Goal: Task Accomplishment & Management: Manage account settings

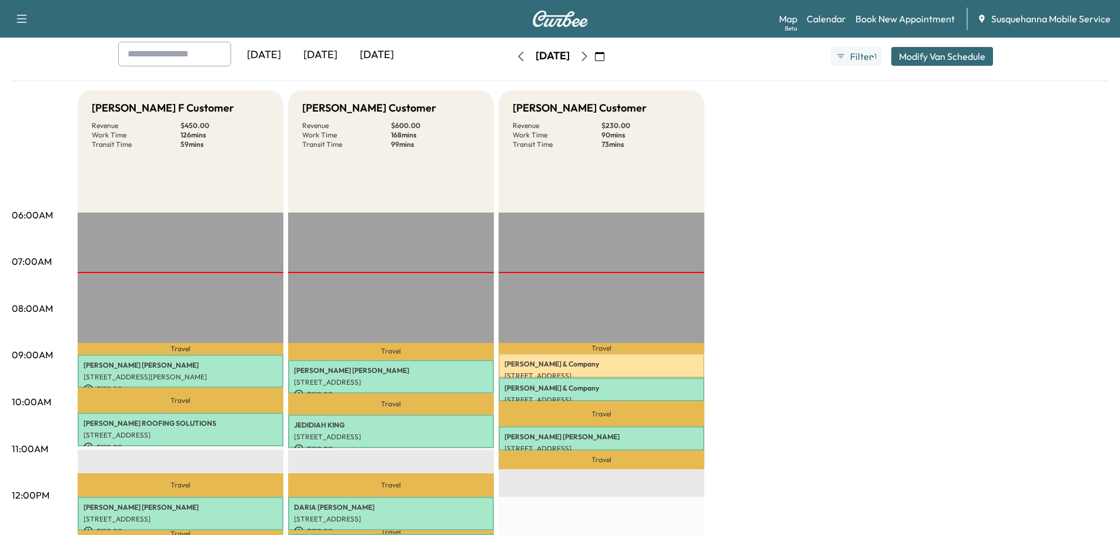
scroll to position [125, 0]
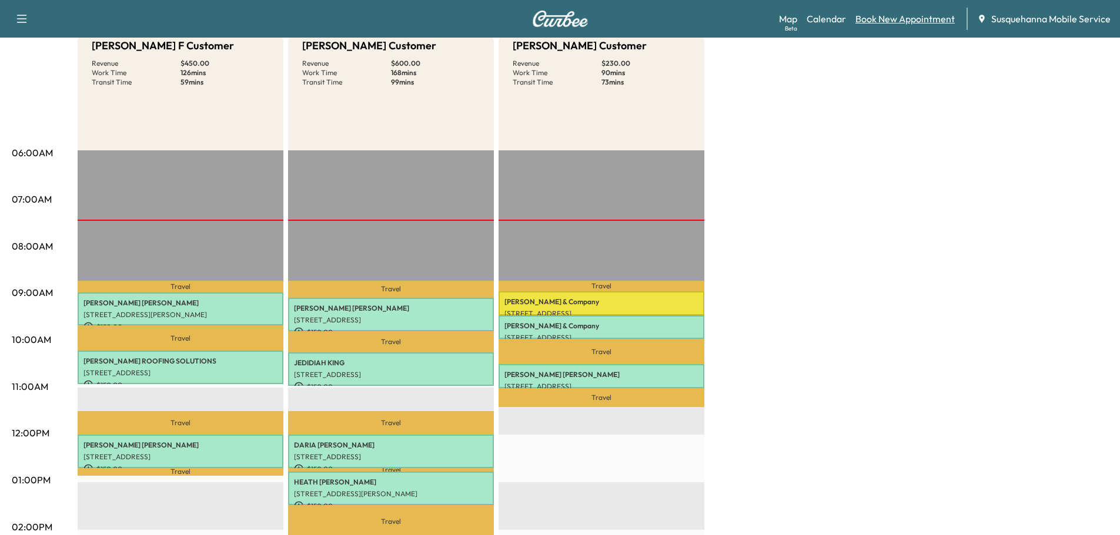
click at [897, 15] on link "Book New Appointment" at bounding box center [904, 19] width 99 height 14
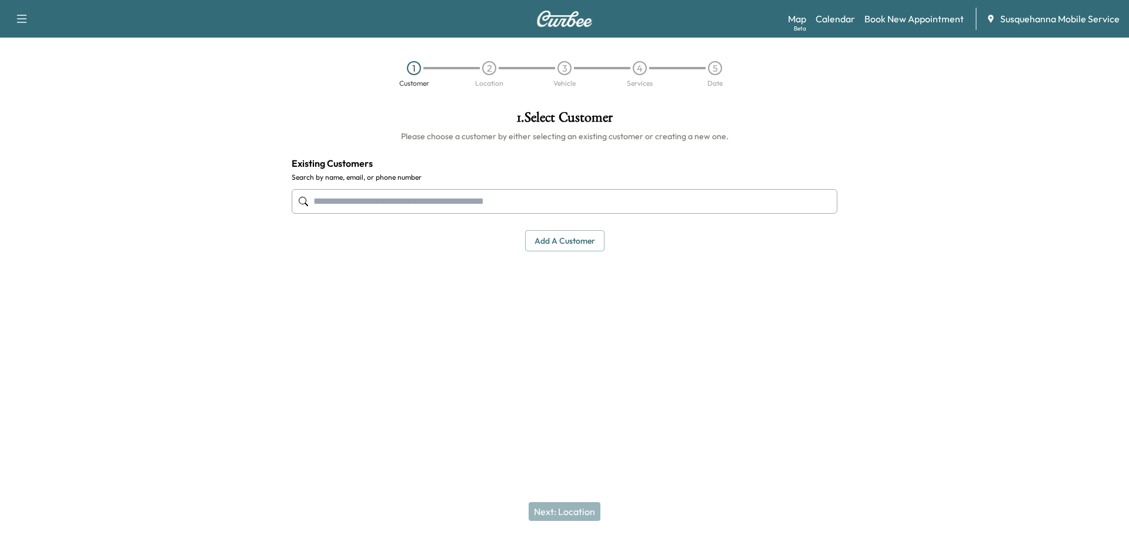
click at [471, 203] on input "text" at bounding box center [564, 201] width 545 height 25
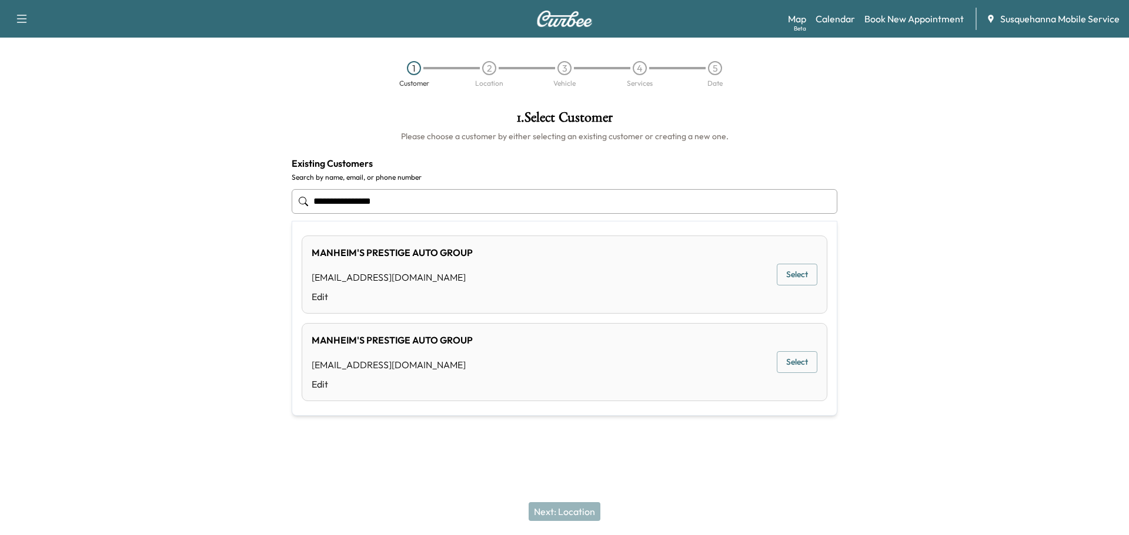
click at [787, 282] on button "Select" at bounding box center [796, 275] width 41 height 22
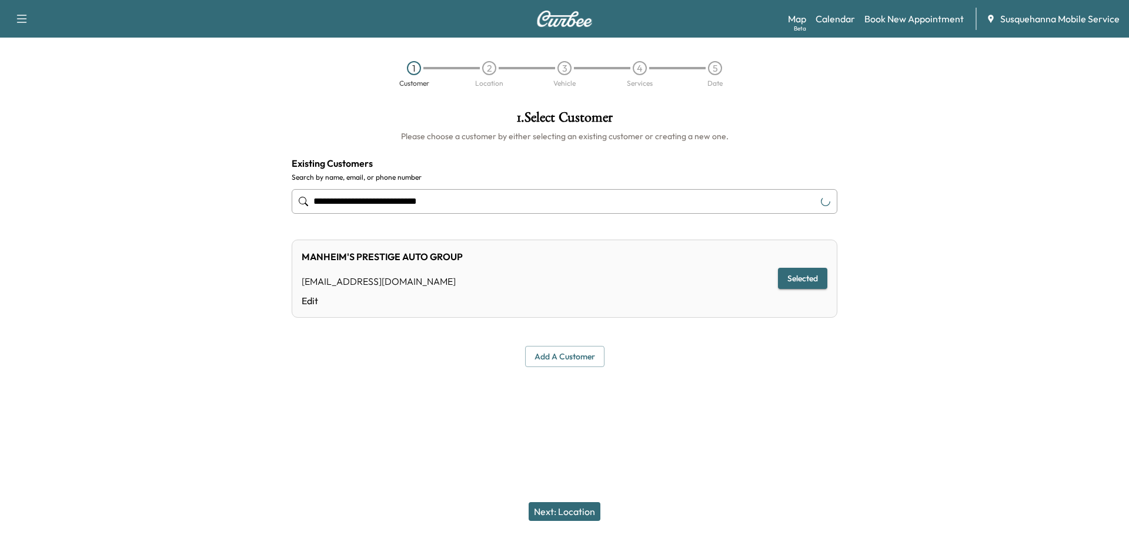
type input "**********"
click at [588, 507] on button "Next: Location" at bounding box center [564, 512] width 72 height 19
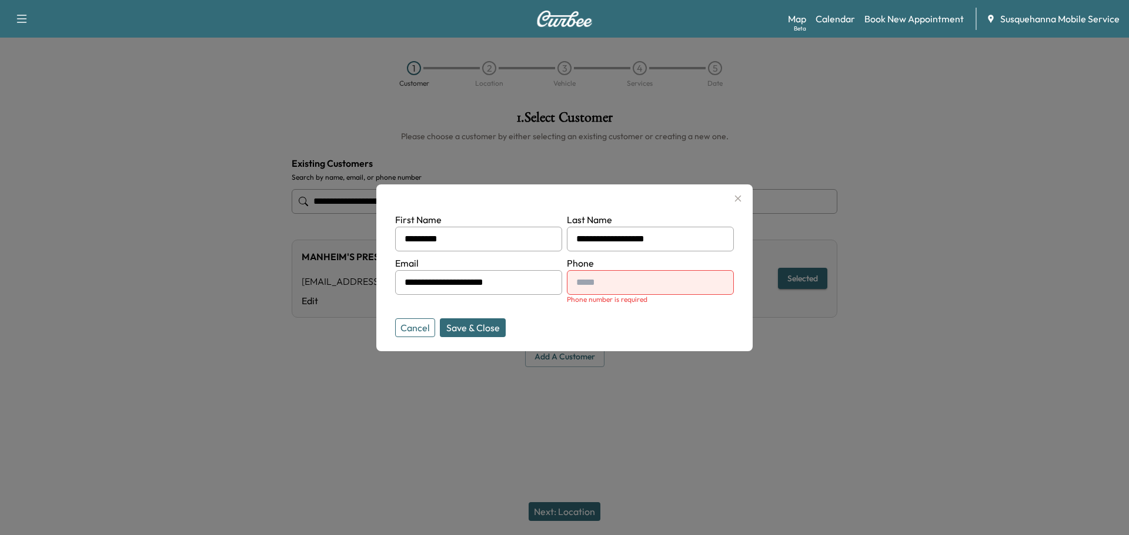
click at [636, 289] on input "text" at bounding box center [650, 282] width 167 height 25
type input "**********"
click at [488, 328] on button "Save & Close" at bounding box center [473, 328] width 66 height 19
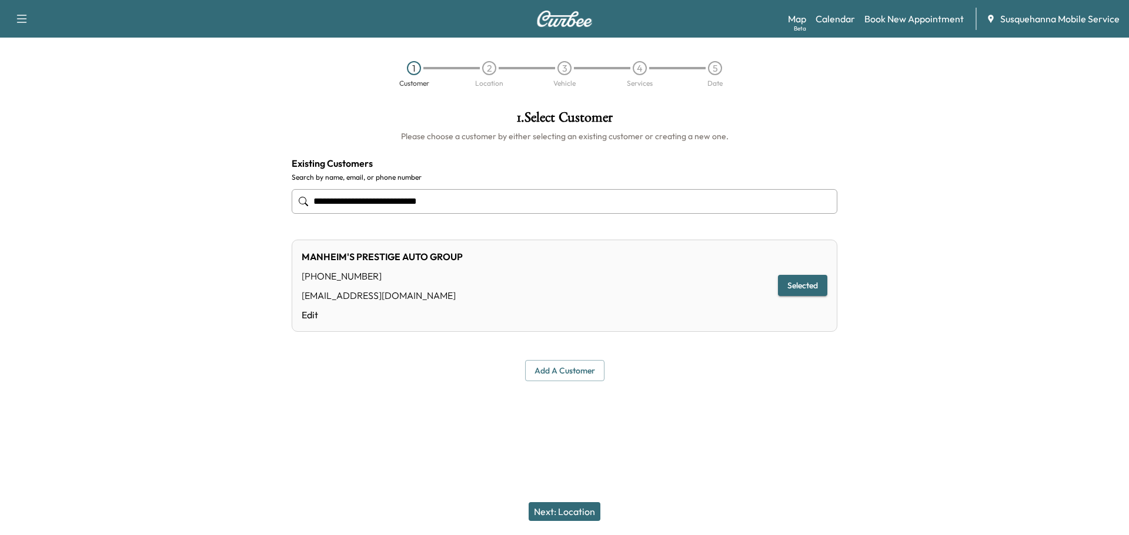
click at [570, 513] on button "Next: Location" at bounding box center [564, 512] width 72 height 19
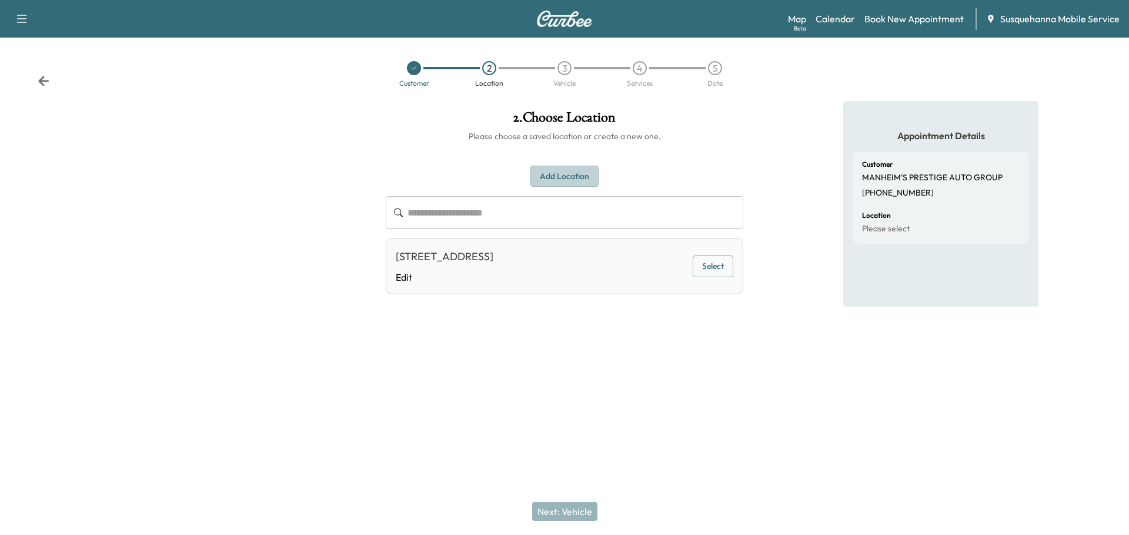
click at [585, 176] on button "Add Location" at bounding box center [564, 177] width 68 height 22
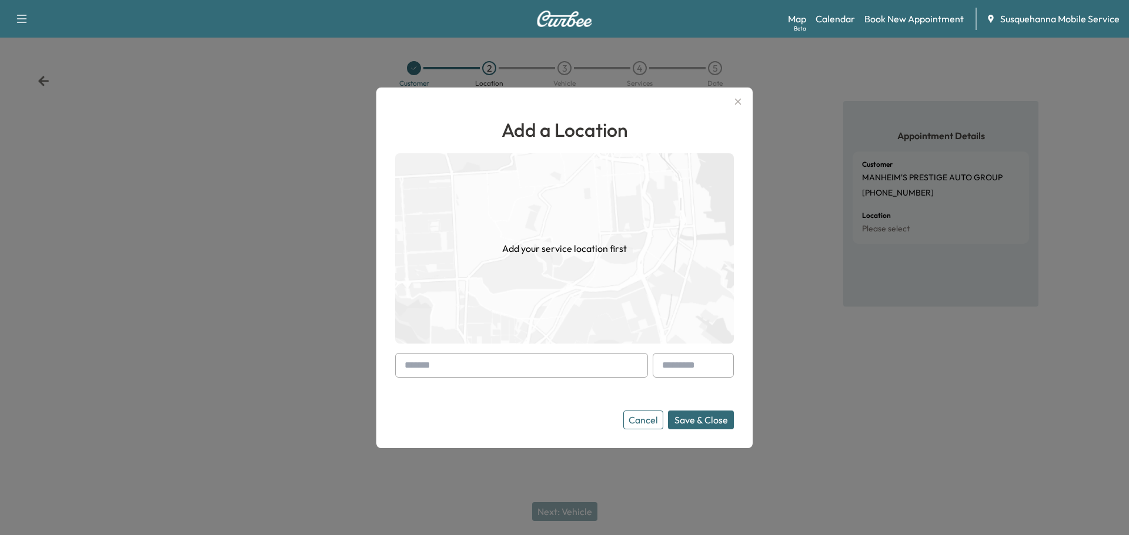
click at [524, 355] on input "text" at bounding box center [521, 365] width 253 height 25
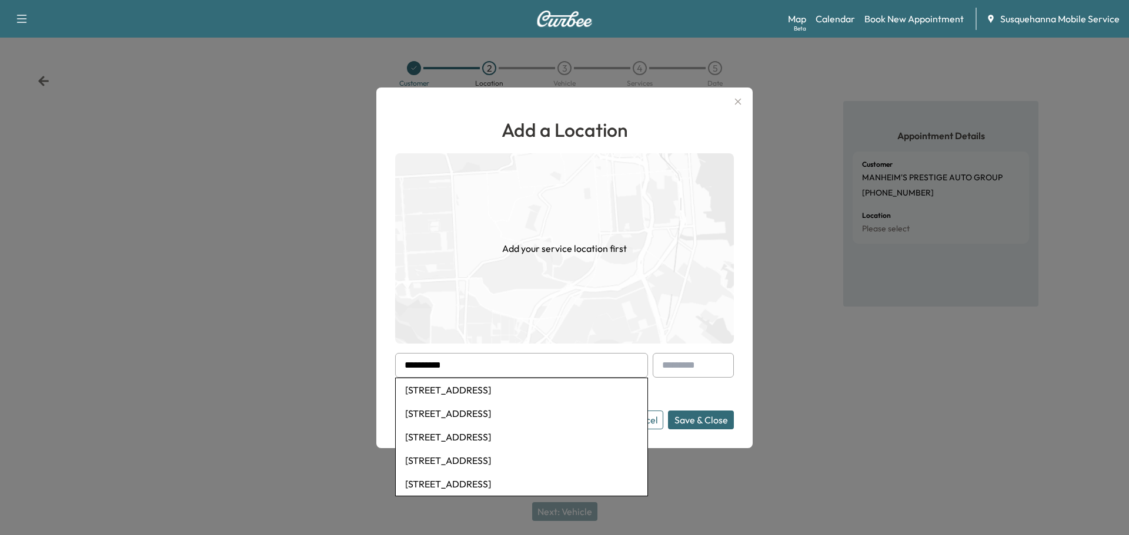
click at [511, 390] on li "55 Doe Run Road, Manheim, PA, USA" at bounding box center [522, 391] width 252 height 24
type input "**********"
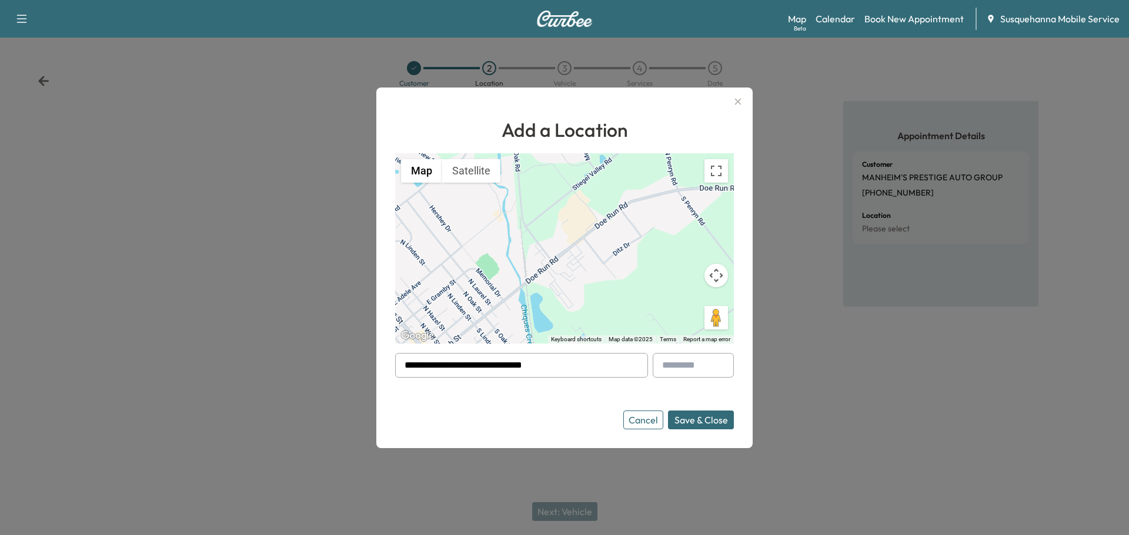
click at [700, 424] on button "Save & Close" at bounding box center [701, 420] width 66 height 19
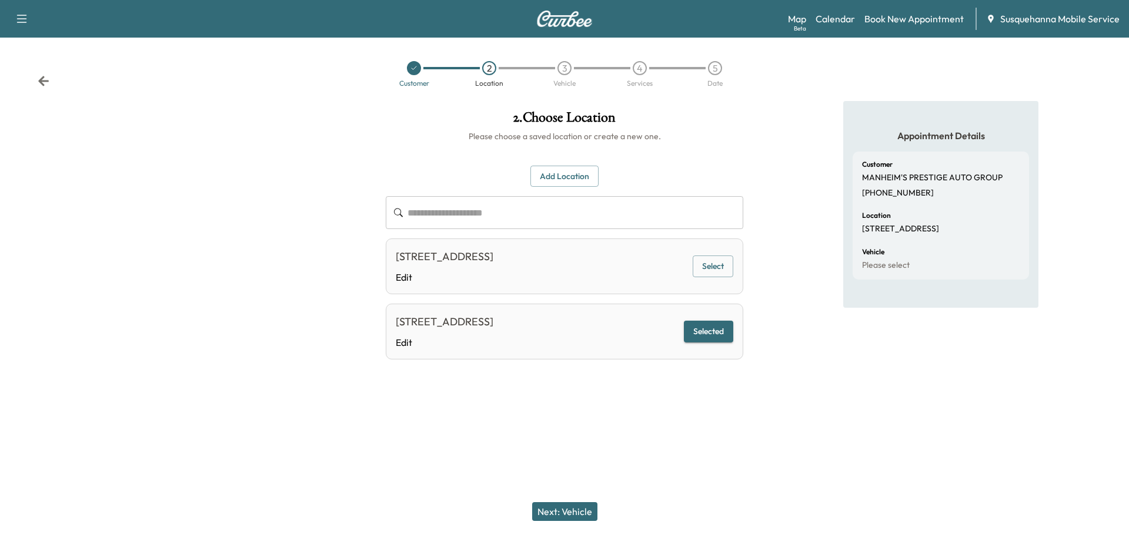
click at [575, 181] on button "Add Location" at bounding box center [564, 177] width 68 height 22
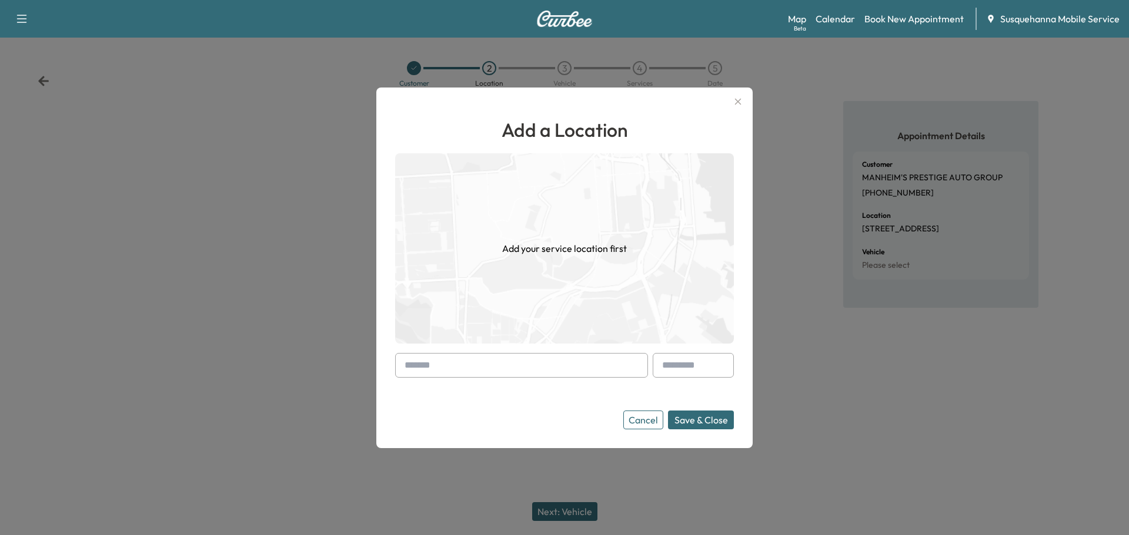
click at [653, 424] on button "Cancel" at bounding box center [643, 420] width 40 height 19
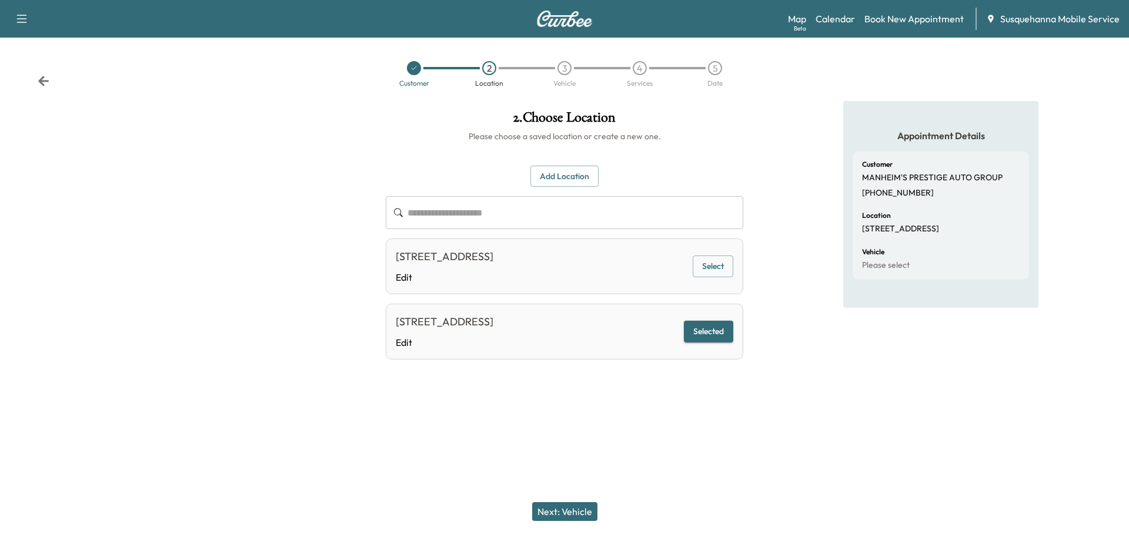
click at [576, 508] on button "Next: Vehicle" at bounding box center [564, 512] width 65 height 19
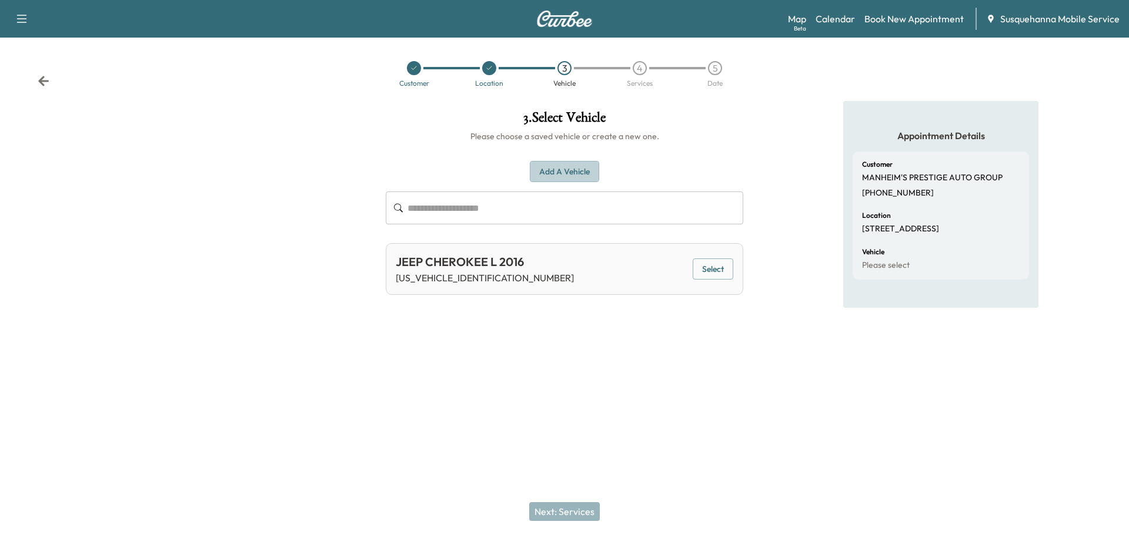
click at [576, 174] on button "Add a Vehicle" at bounding box center [564, 172] width 69 height 22
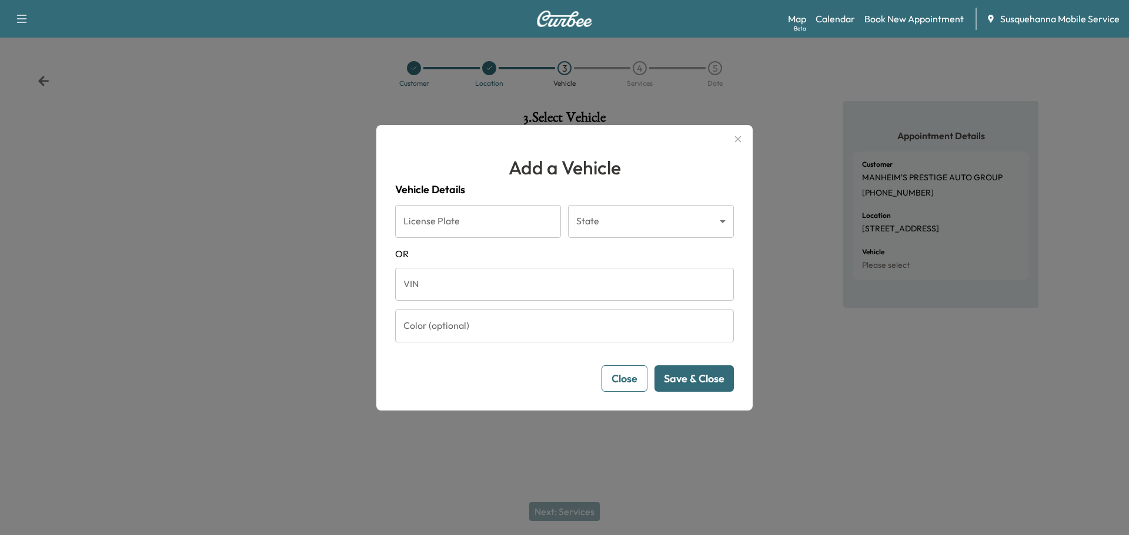
click at [513, 269] on input "VIN" at bounding box center [564, 284] width 339 height 33
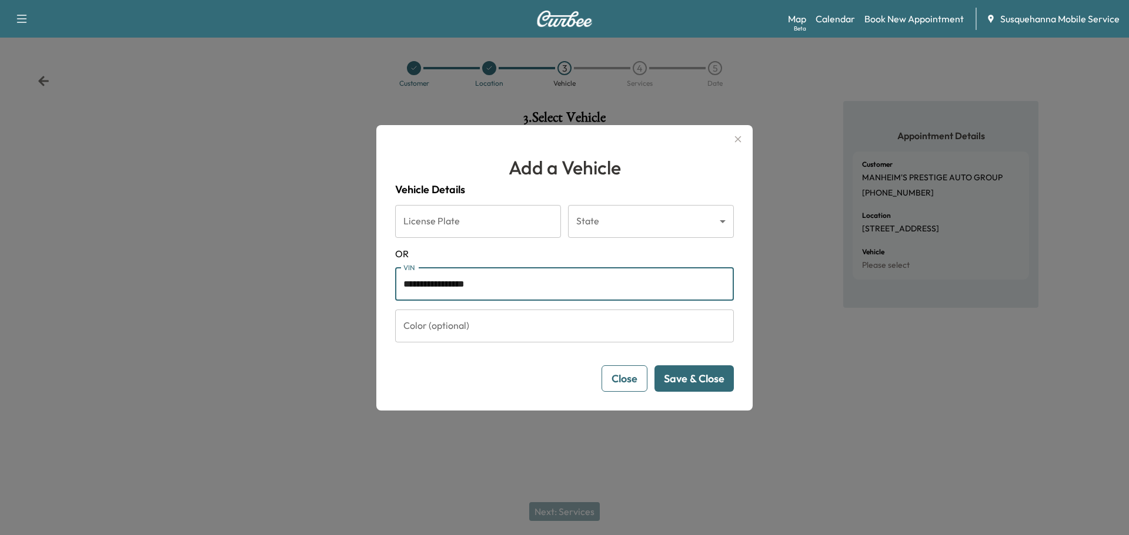
type input "**********"
click at [699, 383] on button "Save & Close" at bounding box center [693, 379] width 79 height 26
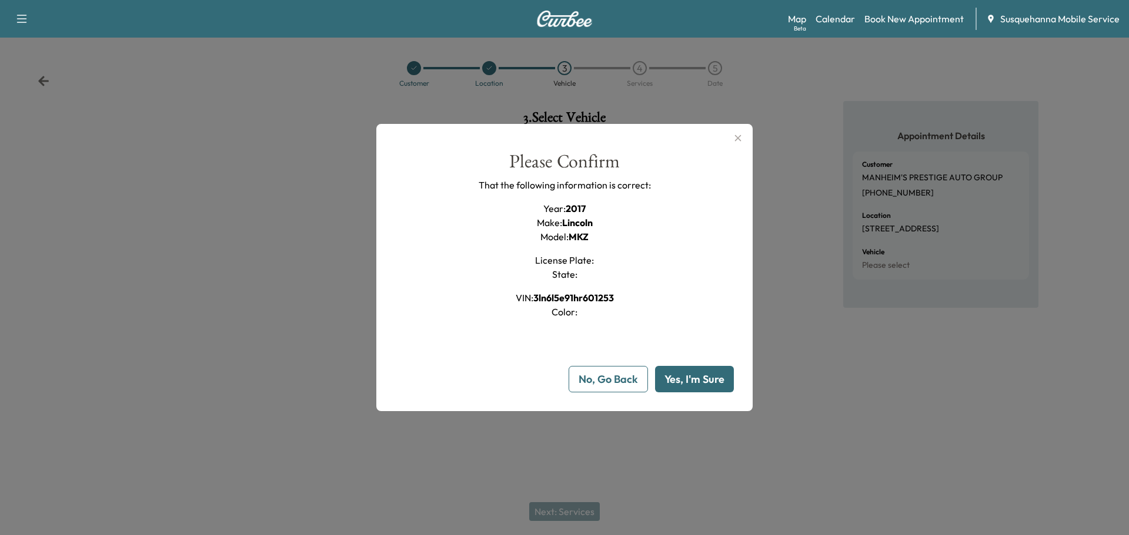
click at [704, 381] on button "Yes, I'm Sure" at bounding box center [694, 379] width 79 height 26
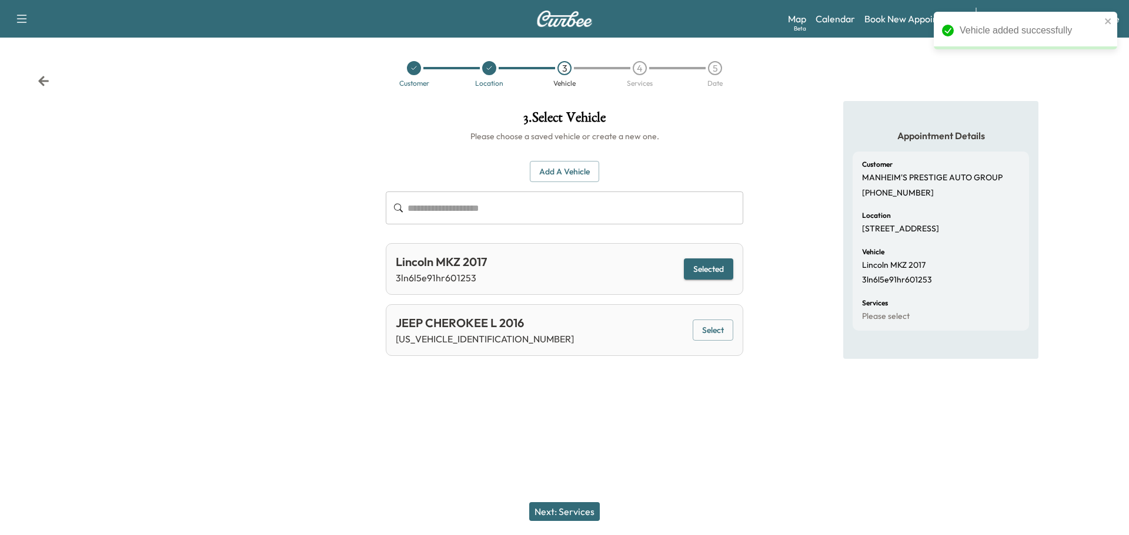
click at [582, 515] on button "Next: Services" at bounding box center [564, 512] width 71 height 19
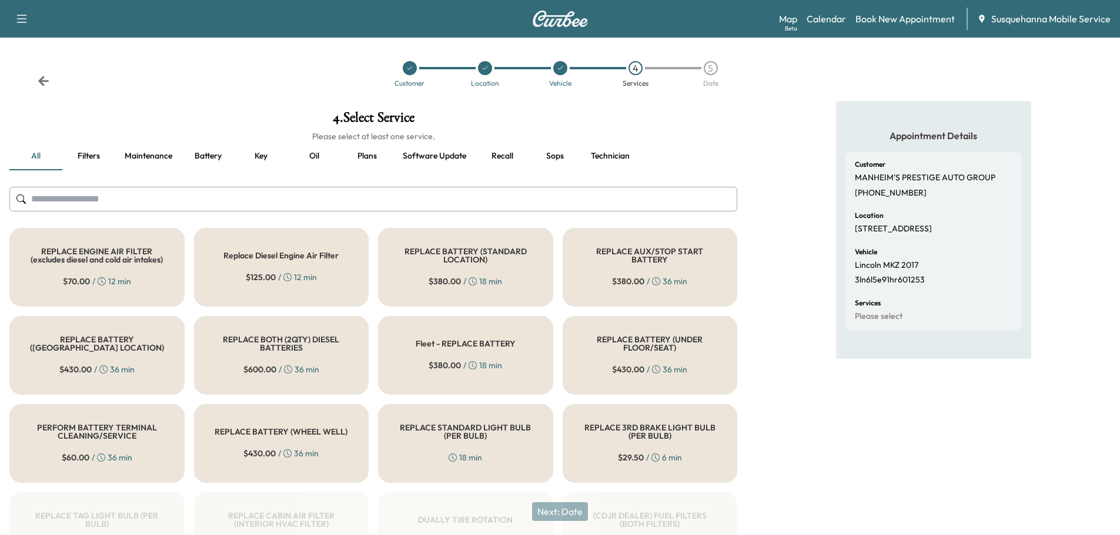
click at [460, 197] on input "text" at bounding box center [373, 199] width 728 height 25
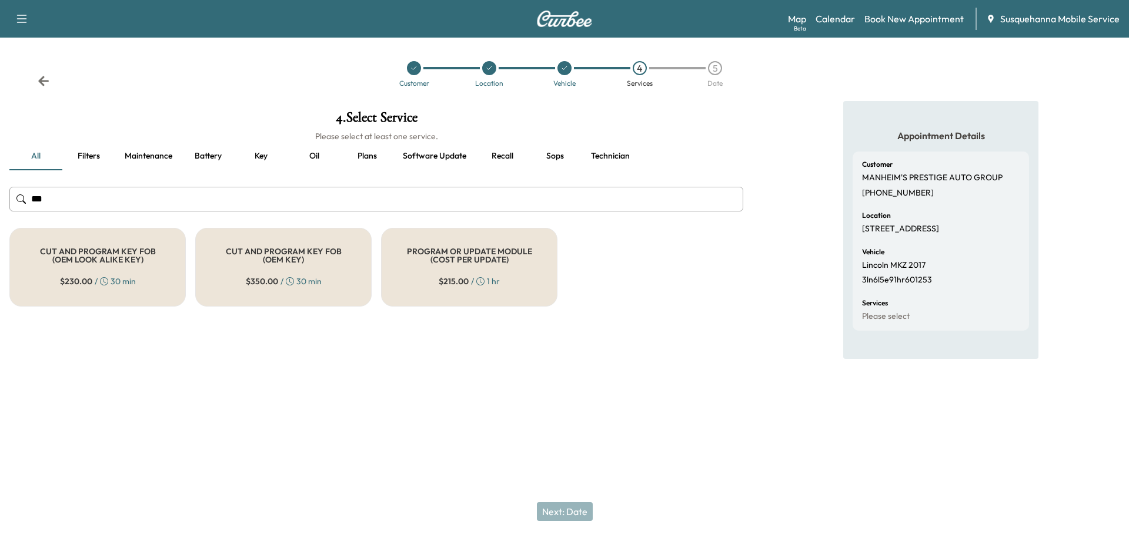
type input "***"
click at [441, 268] on div "PROGRAM OR UPDATE MODULE (COST PER UPDATE) $ 215.00 / 1 hr" at bounding box center [469, 267] width 176 height 79
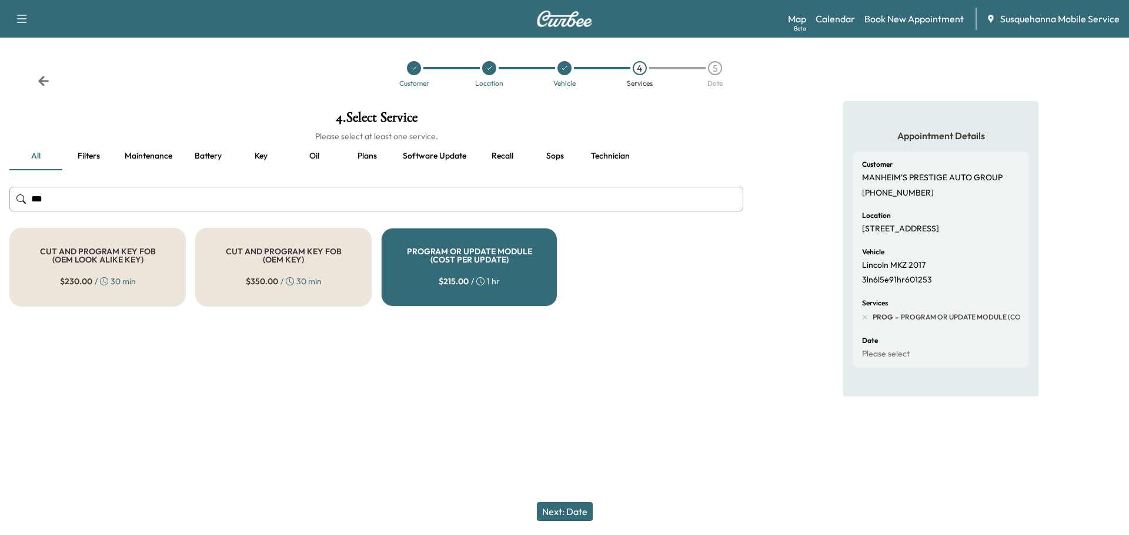
click at [558, 514] on button "Next: Date" at bounding box center [565, 512] width 56 height 19
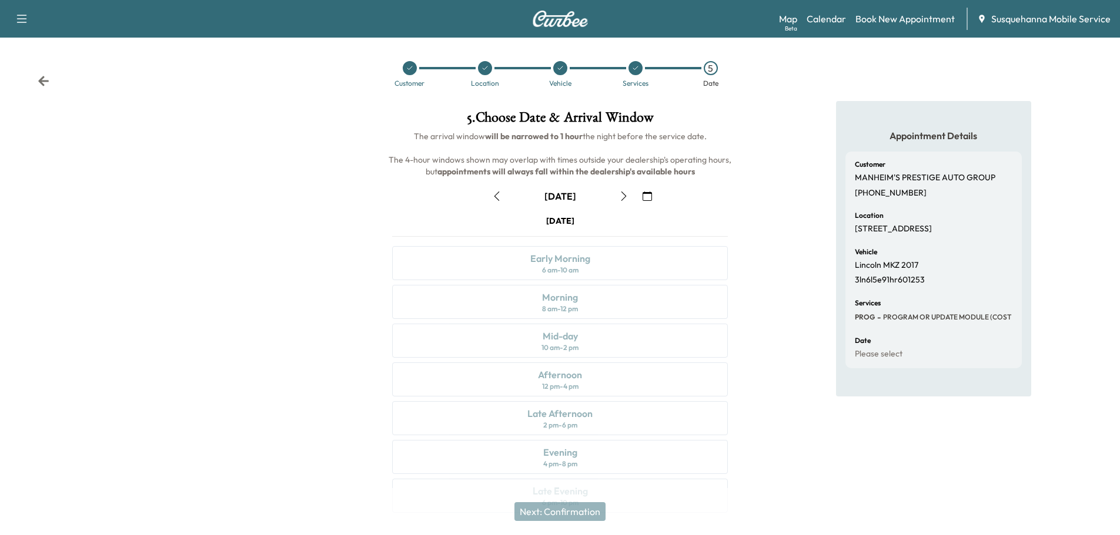
click at [493, 196] on icon "button" at bounding box center [496, 196] width 9 height 9
click at [49, 81] on div "Customer Location Vehicle Services 5 Date" at bounding box center [560, 74] width 1120 height 54
click at [42, 77] on icon at bounding box center [44, 81] width 12 height 12
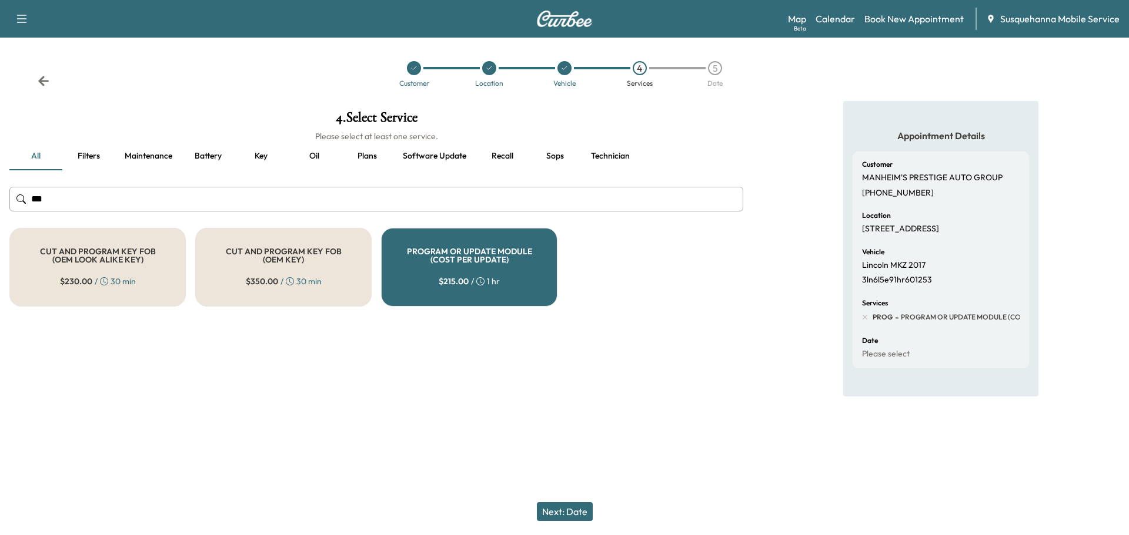
click at [615, 158] on button "Technician" at bounding box center [610, 156] width 58 height 28
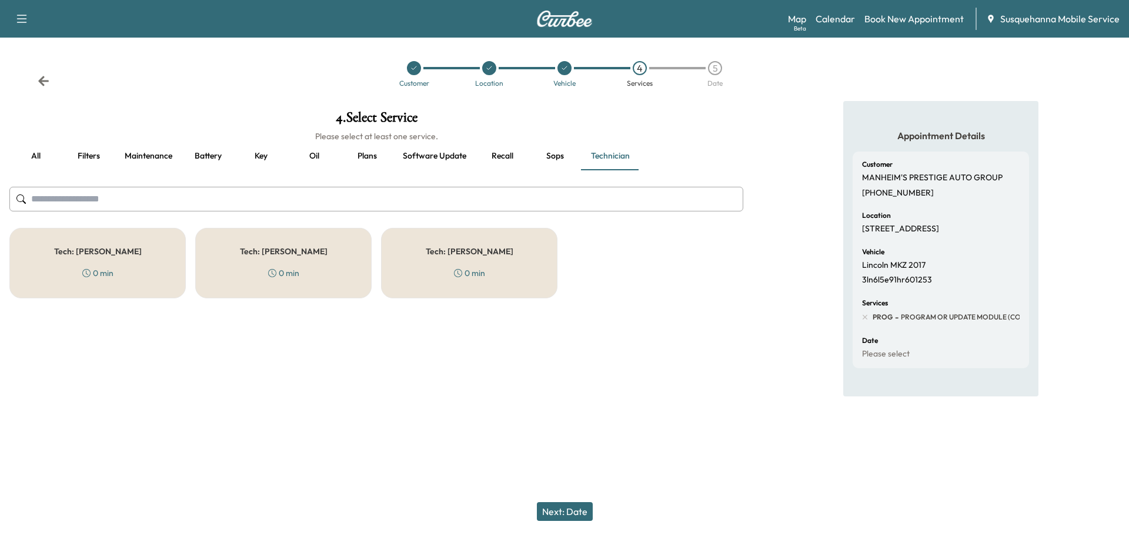
click at [463, 260] on div "Tech: Zach C 0 min" at bounding box center [469, 263] width 176 height 71
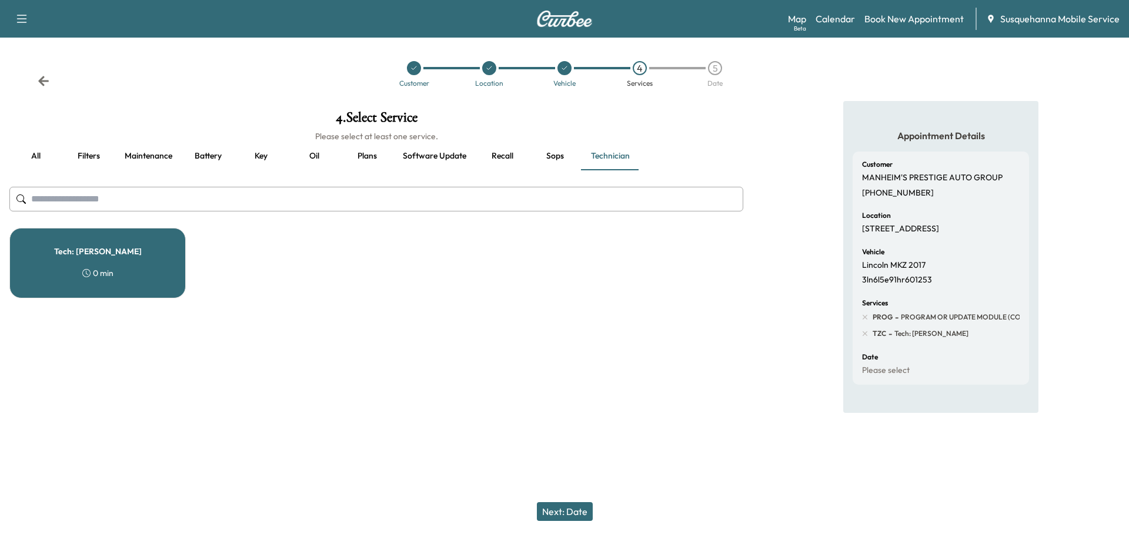
click at [583, 511] on button "Next: Date" at bounding box center [565, 512] width 56 height 19
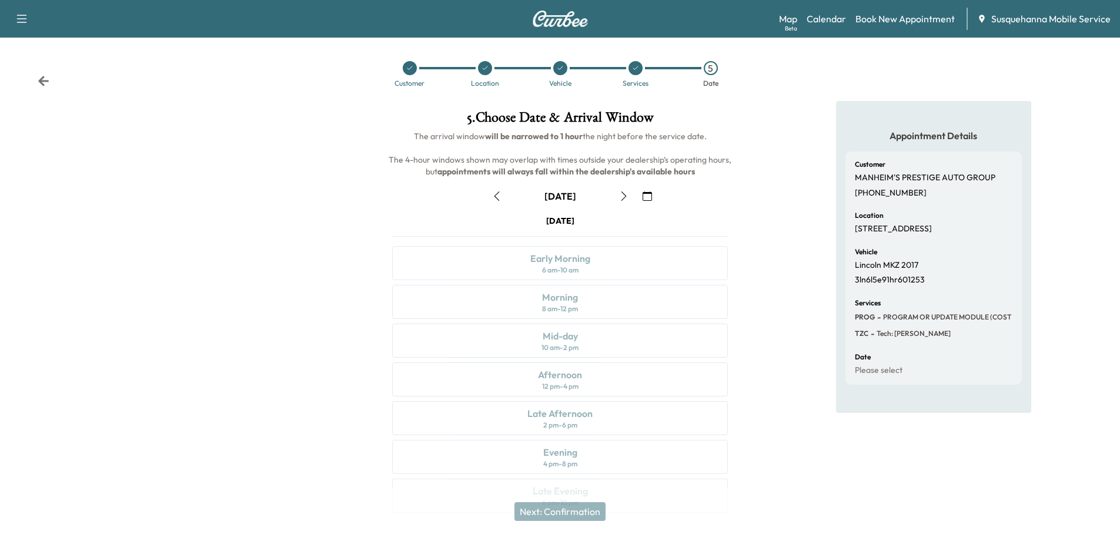
click at [498, 199] on icon "button" at bounding box center [496, 196] width 9 height 9
click at [594, 379] on div "Afternoon 12 pm - 4 pm" at bounding box center [560, 380] width 336 height 34
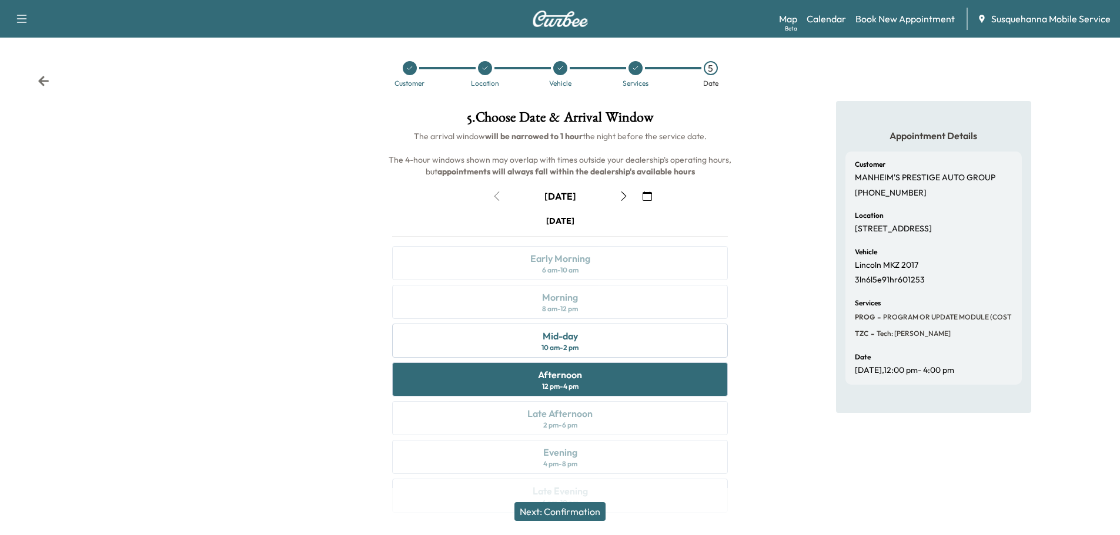
click at [562, 514] on button "Next: Confirmation" at bounding box center [559, 512] width 91 height 19
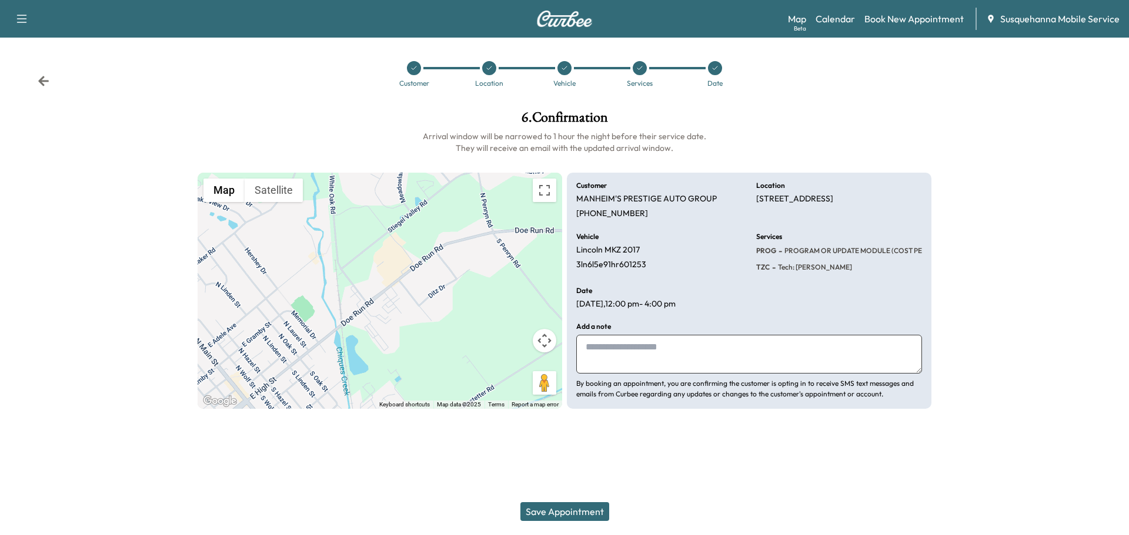
click at [644, 363] on textarea at bounding box center [749, 354] width 346 height 39
type textarea "**********"
click at [553, 524] on div "Save Appointment" at bounding box center [564, 511] width 1129 height 47
click at [565, 510] on button "Save Appointment" at bounding box center [564, 512] width 89 height 19
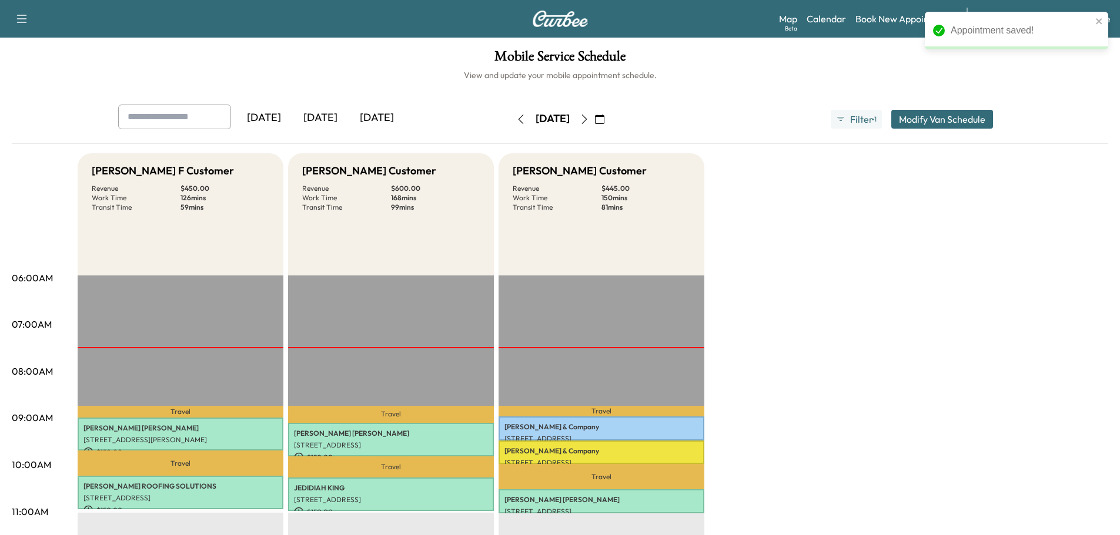
scroll to position [125, 0]
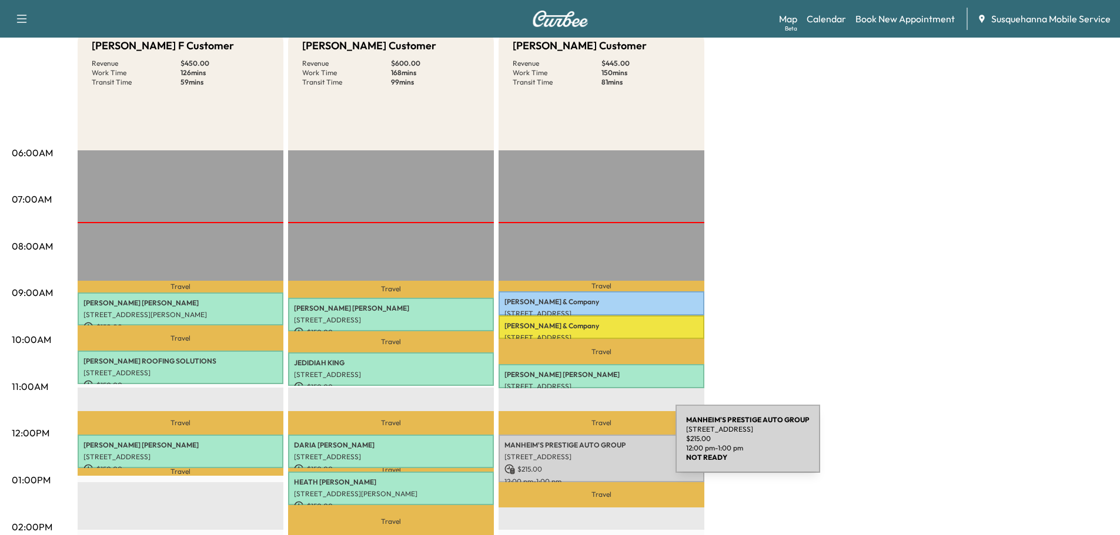
click at [587, 446] on p "MANHEIM'S PRESTIGE AUTO GROUP" at bounding box center [601, 445] width 194 height 9
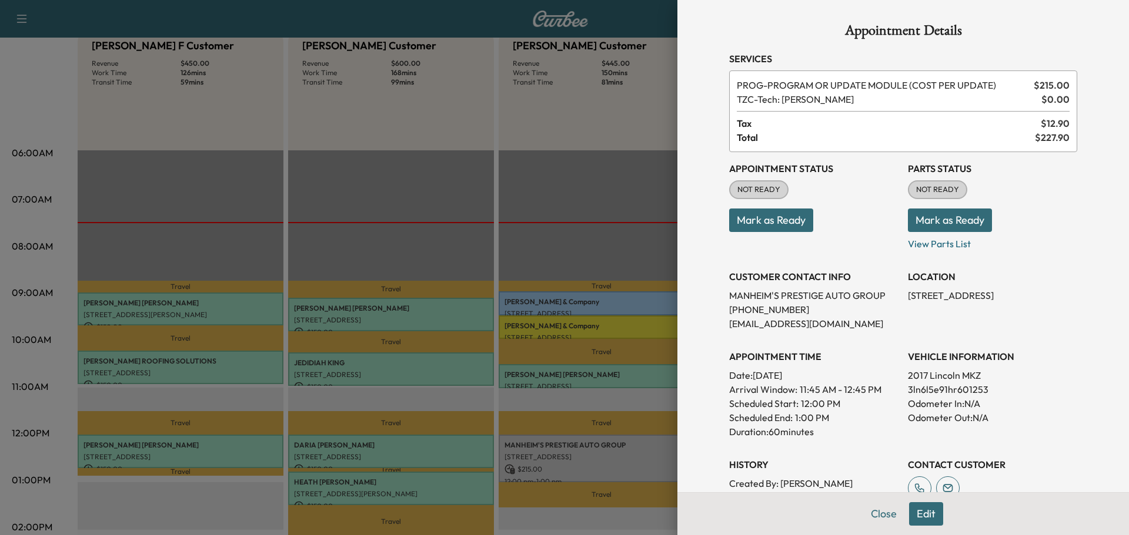
click at [932, 216] on button "Mark as Ready" at bounding box center [950, 221] width 84 height 24
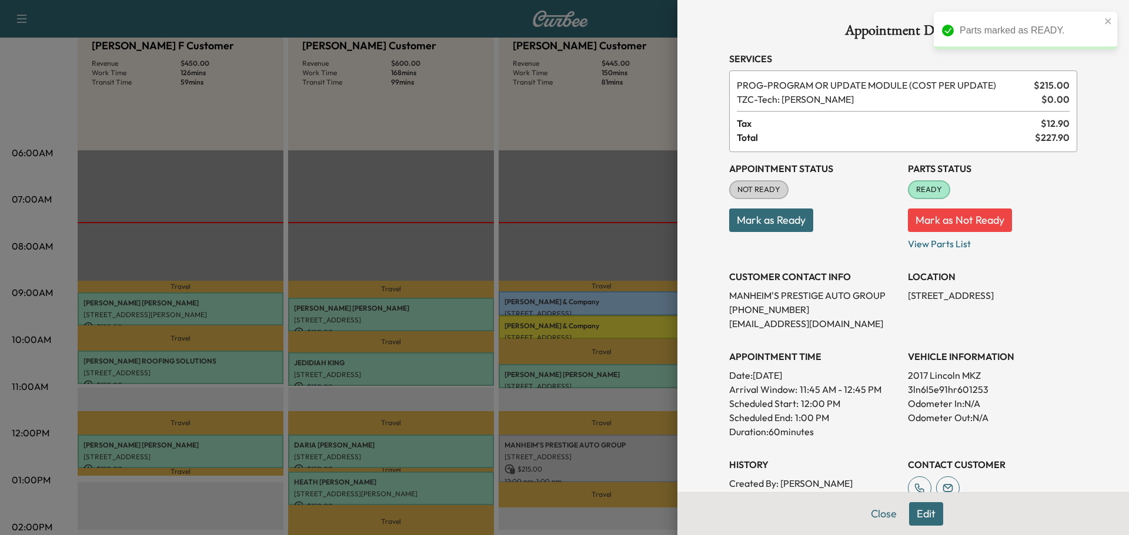
click at [760, 216] on button "Mark as Ready" at bounding box center [771, 221] width 84 height 24
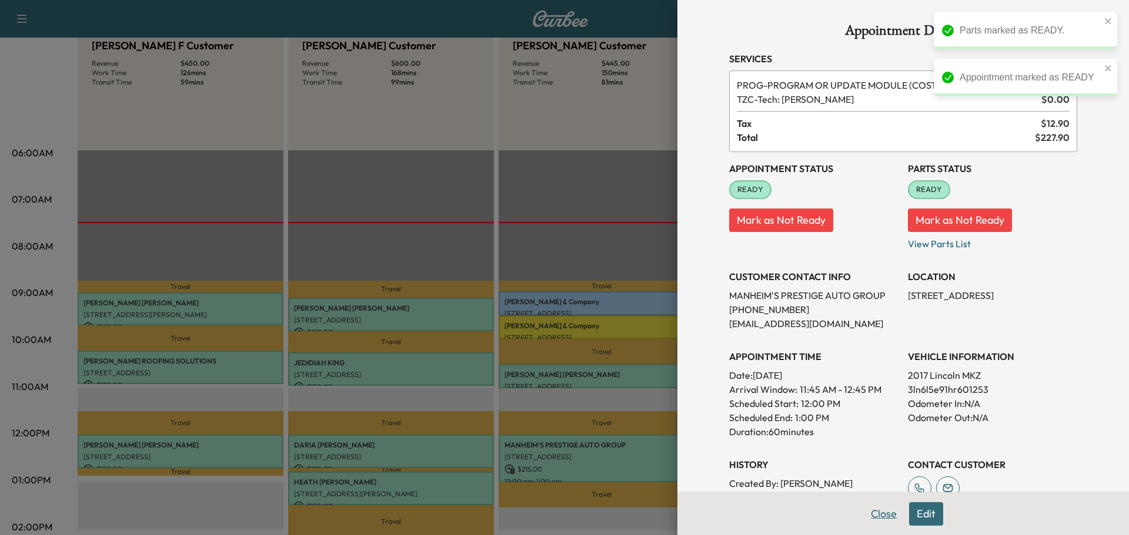
click at [881, 511] on button "Close" at bounding box center [883, 515] width 41 height 24
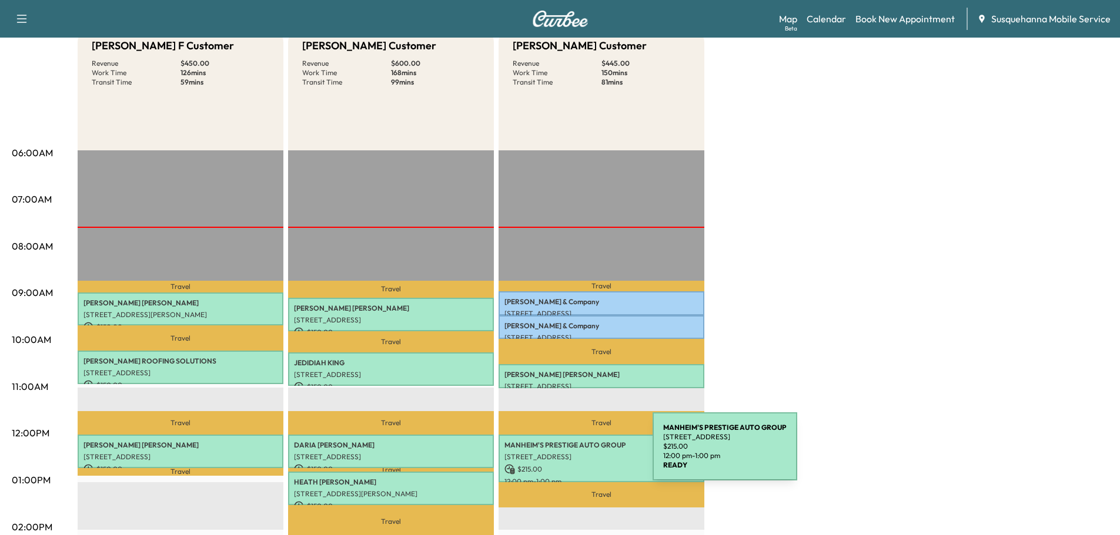
click at [564, 454] on p "[STREET_ADDRESS]" at bounding box center [601, 457] width 194 height 9
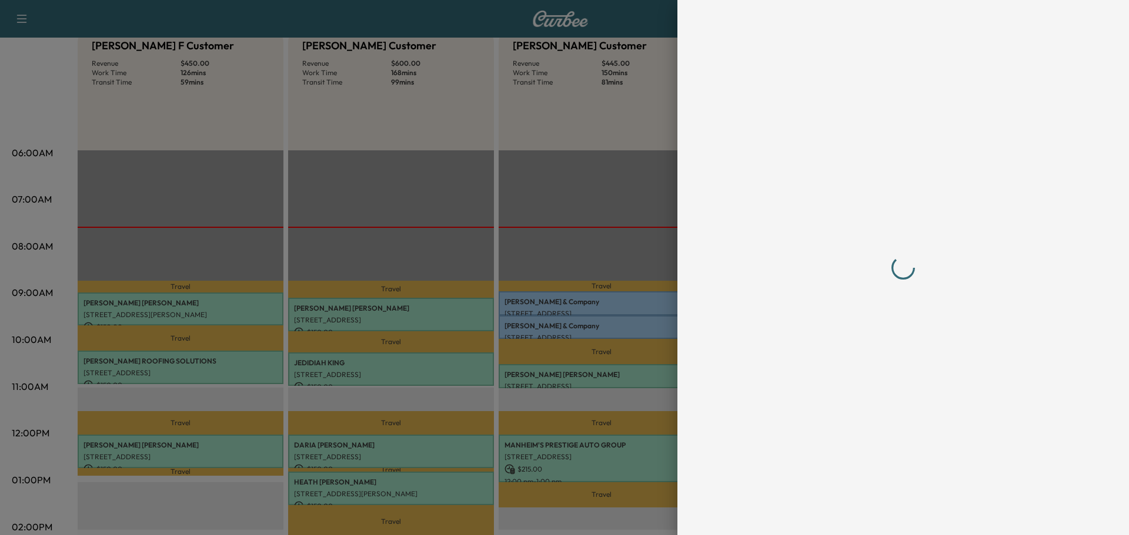
click at [943, 392] on div at bounding box center [903, 268] width 348 height 488
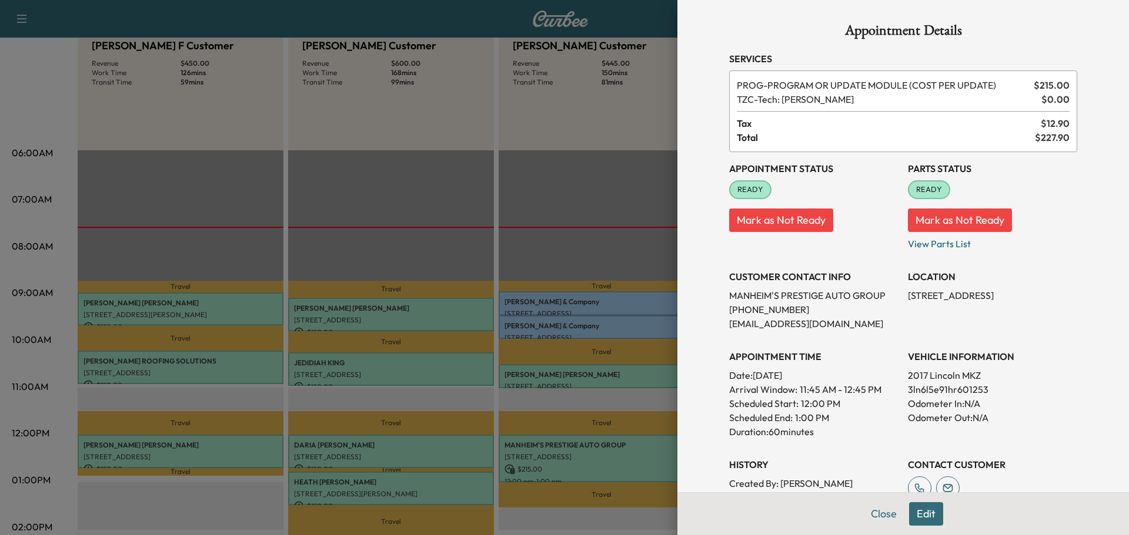
click at [943, 392] on p "3ln6l5e91hr601253" at bounding box center [992, 390] width 169 height 14
copy p "3ln6l5e91hr601253"
click at [968, 306] on div "LOCATION 55 Doe Run Rd, Manheim, PA 17545, USA" at bounding box center [992, 295] width 169 height 71
drag, startPoint x: 900, startPoint y: 297, endPoint x: 1046, endPoint y: 300, distance: 145.8
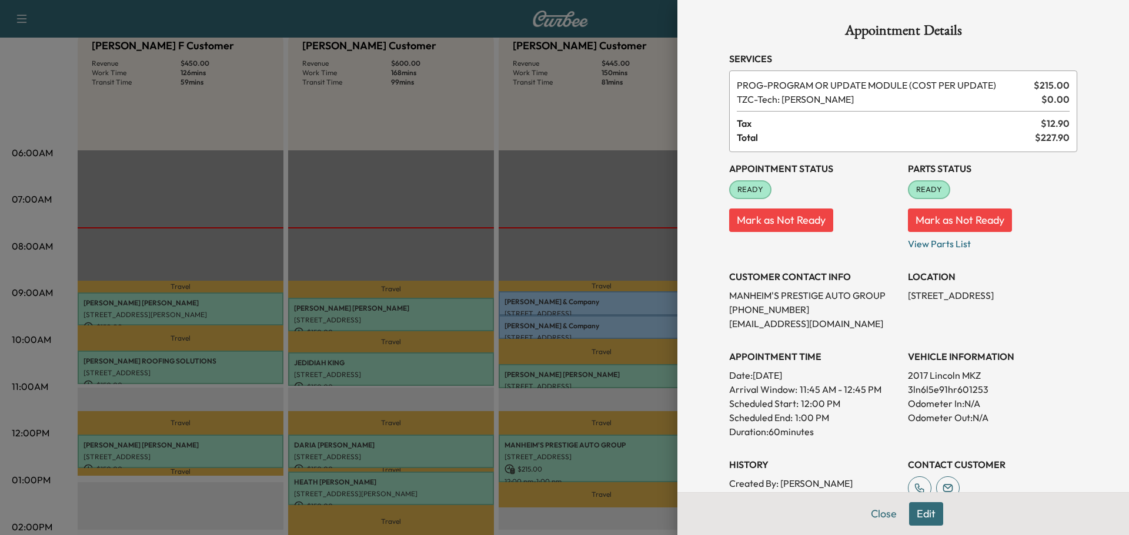
click at [1046, 300] on p "[STREET_ADDRESS]" at bounding box center [992, 296] width 169 height 14
copy p "55 Doe Run Rd, Manheim, PA 17545,"
click at [866, 513] on div "Appointment Details Services PROG - PROGRAM OR UPDATE MODULE (COST PER UPDATE) …" at bounding box center [903, 347] width 376 height 695
click at [865, 515] on button "Close" at bounding box center [883, 515] width 41 height 24
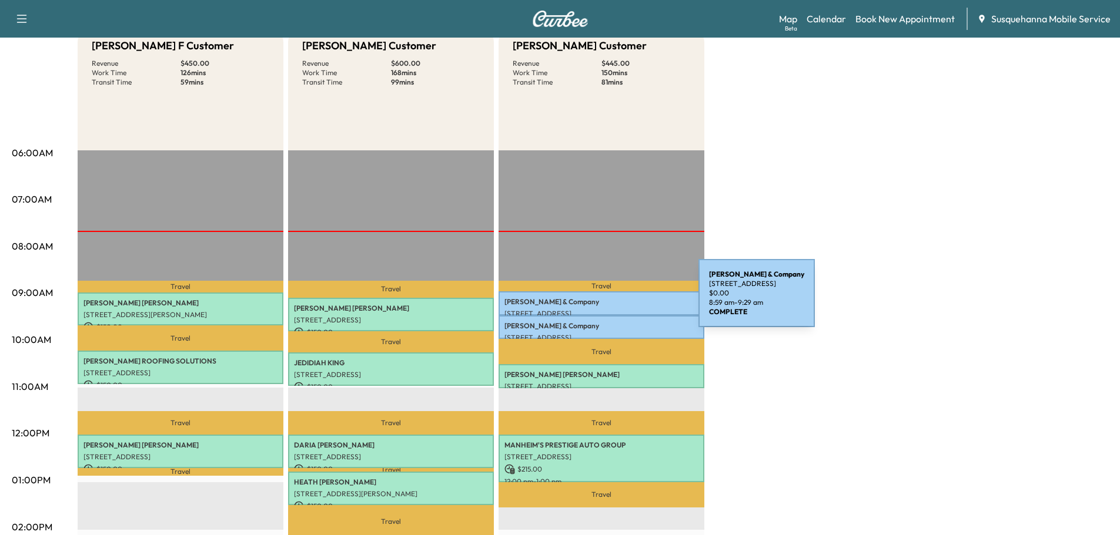
click at [610, 300] on p "Walton & Company" at bounding box center [601, 301] width 194 height 9
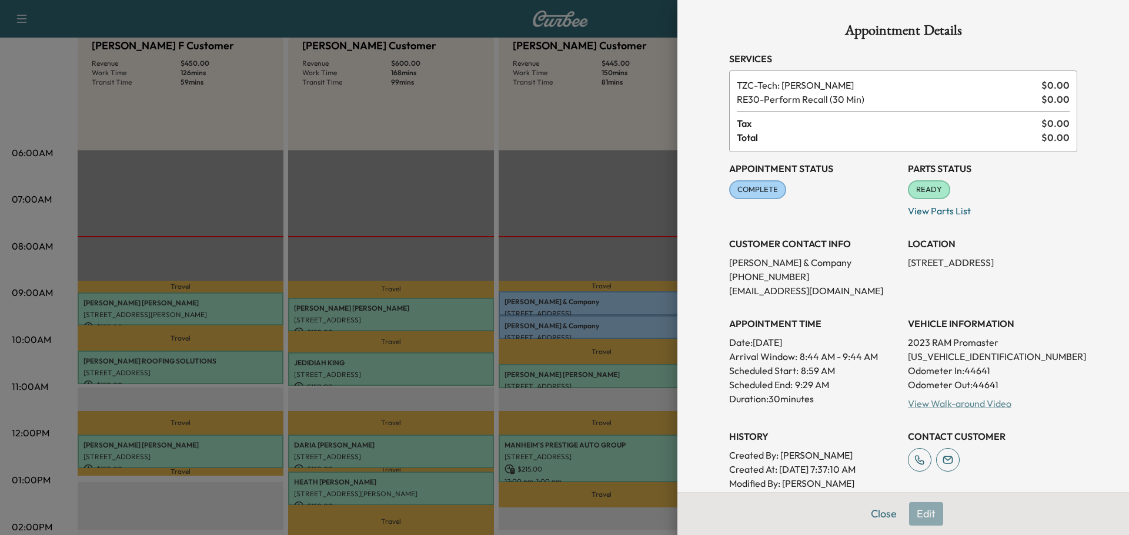
click at [939, 401] on link "View Walk-around Video" at bounding box center [959, 404] width 103 height 12
click at [863, 514] on button "Close" at bounding box center [883, 515] width 41 height 24
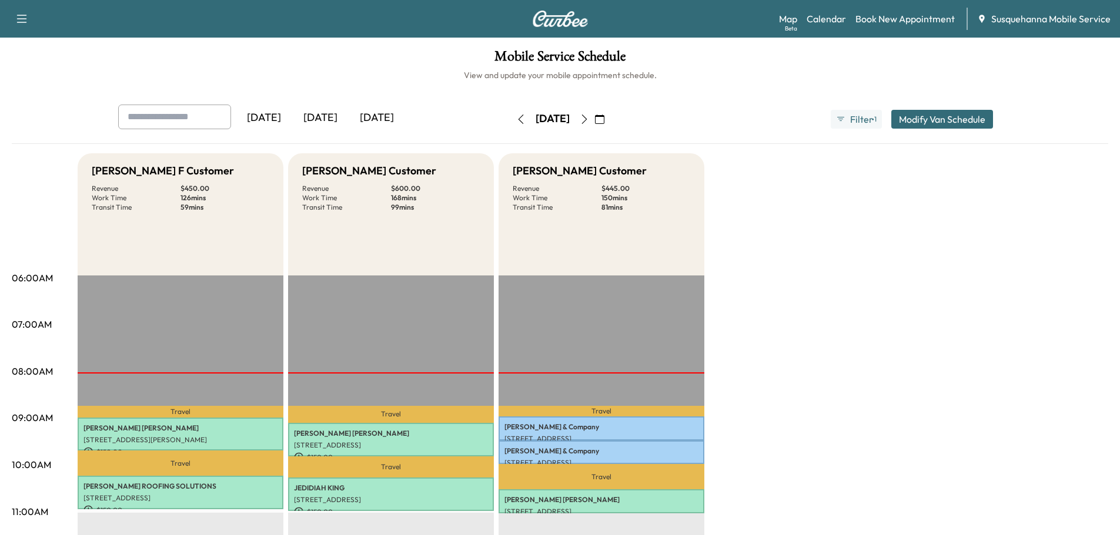
click at [610, 119] on button "button" at bounding box center [600, 119] width 20 height 19
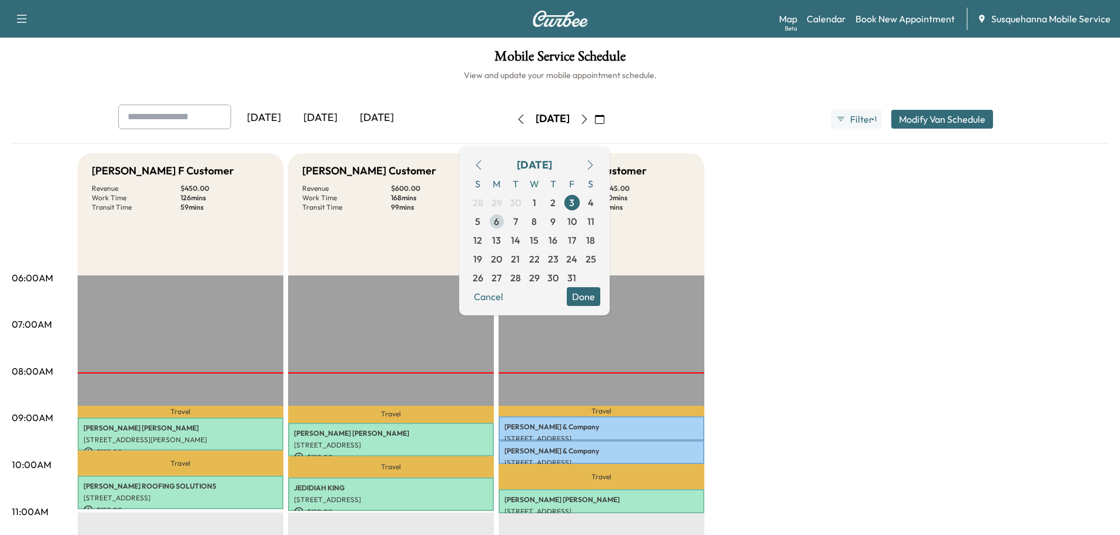
click at [499, 219] on span "6" at bounding box center [496, 222] width 5 height 14
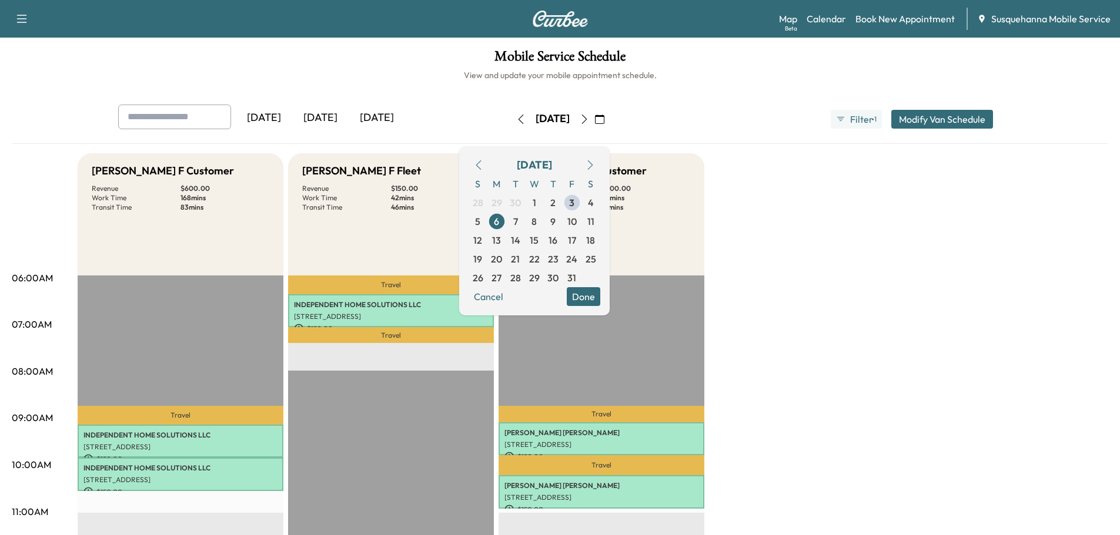
click at [600, 297] on button "Done" at bounding box center [584, 296] width 34 height 19
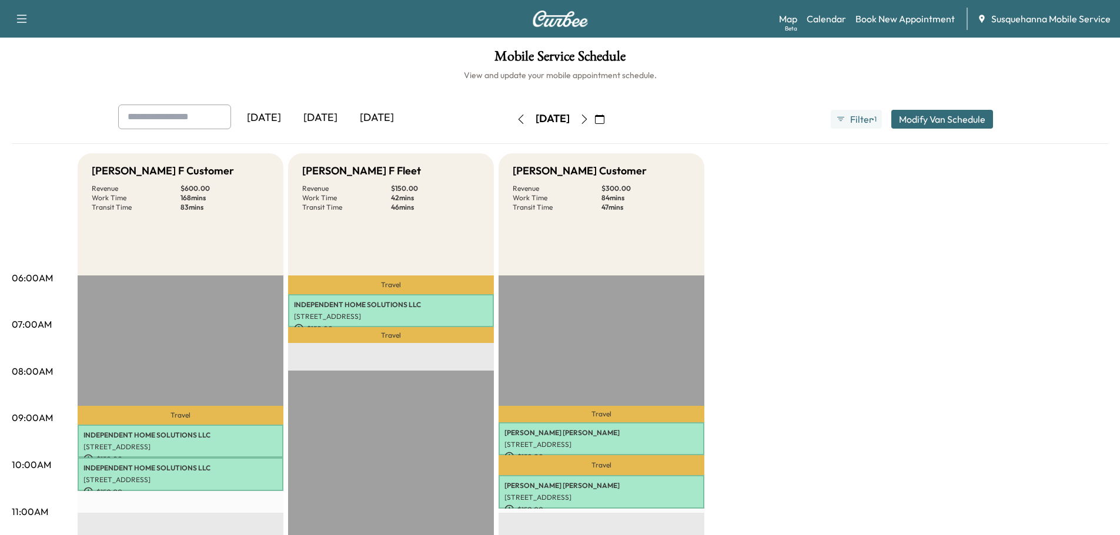
click at [589, 120] on icon "button" at bounding box center [584, 119] width 9 height 9
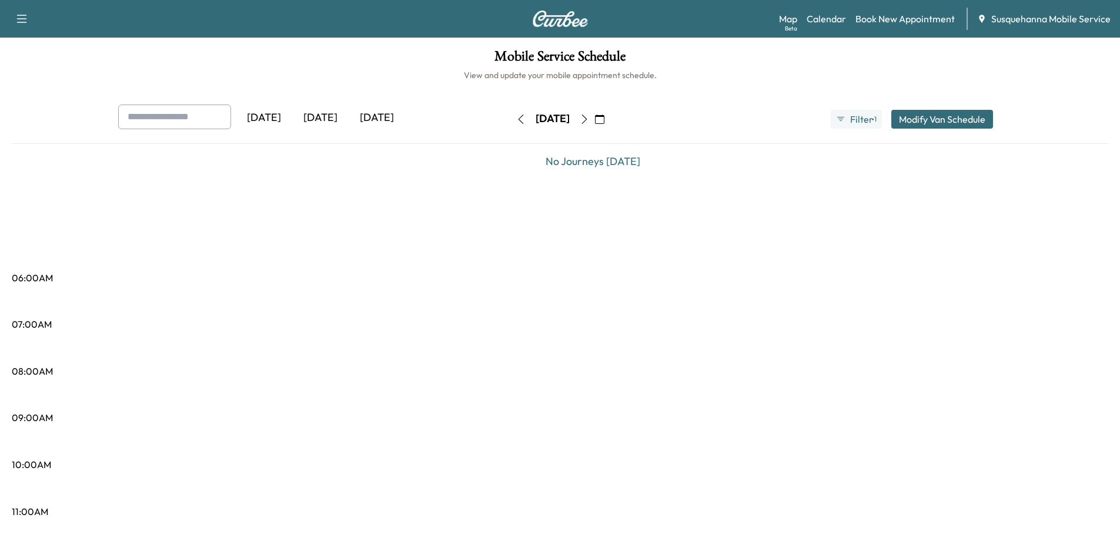
click at [589, 117] on icon "button" at bounding box center [584, 119] width 9 height 9
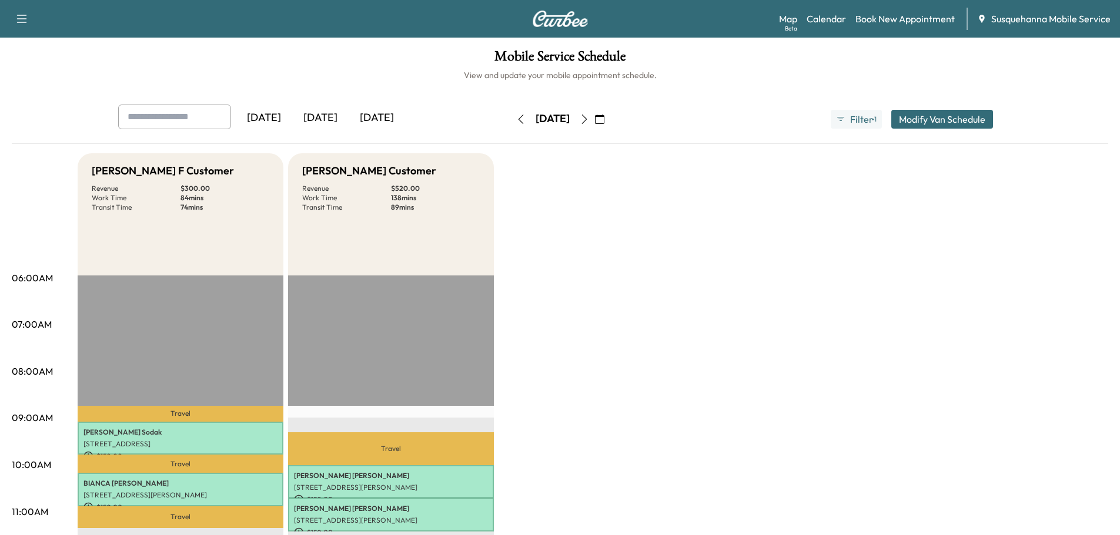
click at [589, 123] on icon "button" at bounding box center [584, 119] width 9 height 9
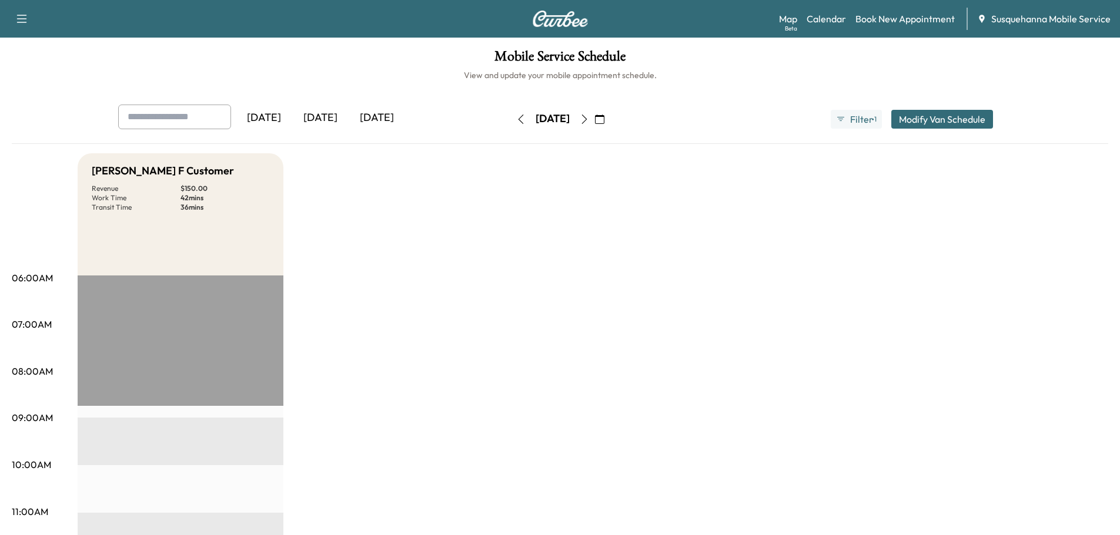
click at [589, 122] on icon "button" at bounding box center [584, 119] width 9 height 9
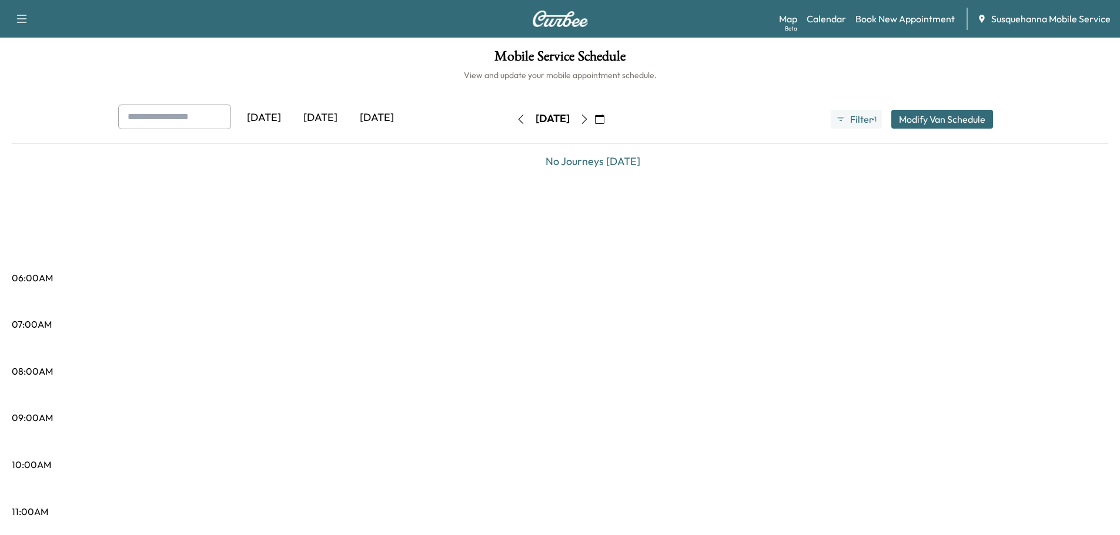
click at [604, 120] on icon "button" at bounding box center [599, 119] width 9 height 9
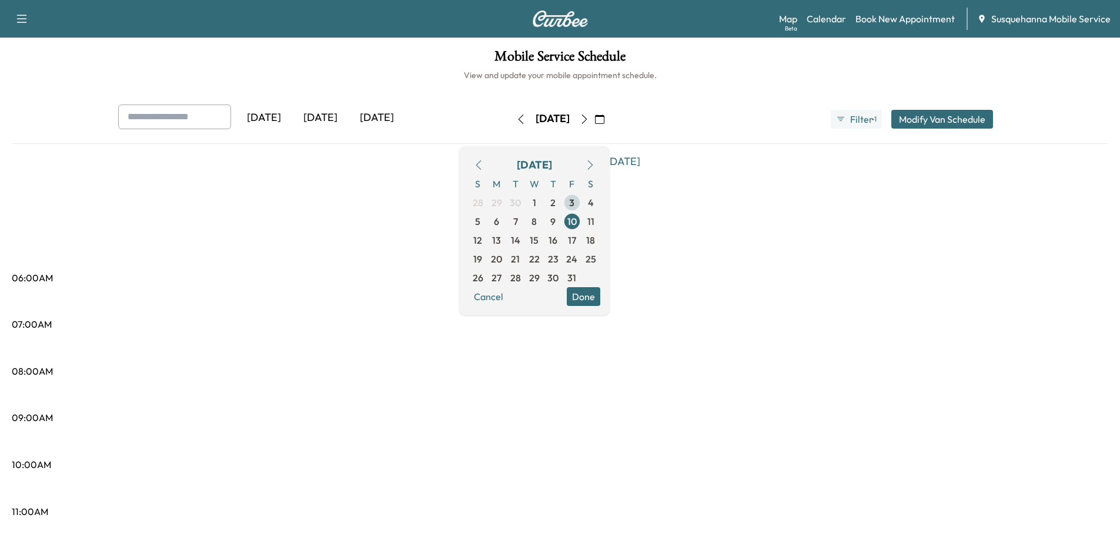
click at [581, 210] on span "3" at bounding box center [572, 202] width 19 height 19
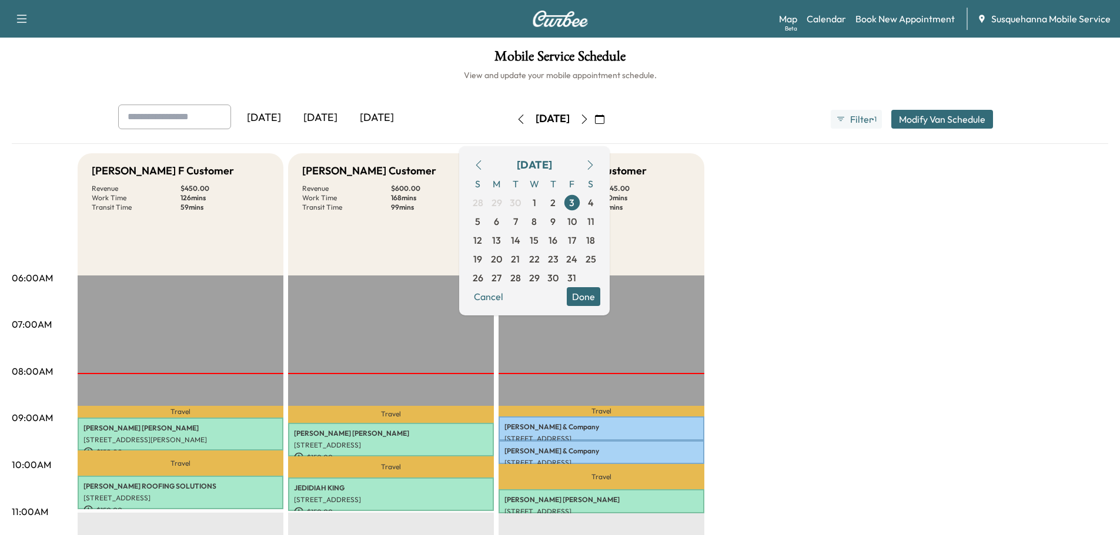
click at [600, 299] on button "Done" at bounding box center [584, 296] width 34 height 19
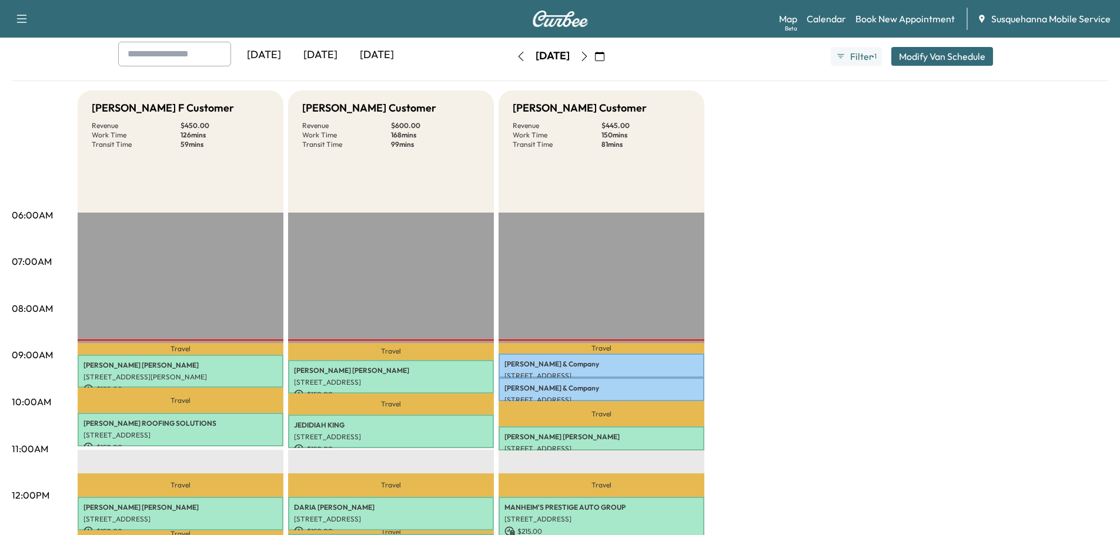
scroll to position [188, 0]
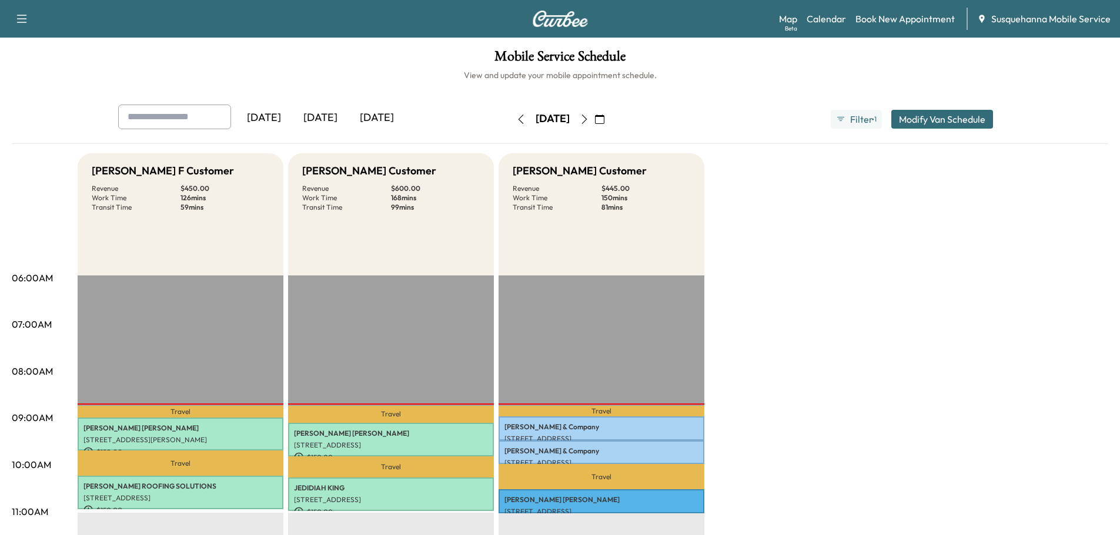
click at [604, 122] on icon "button" at bounding box center [599, 119] width 9 height 9
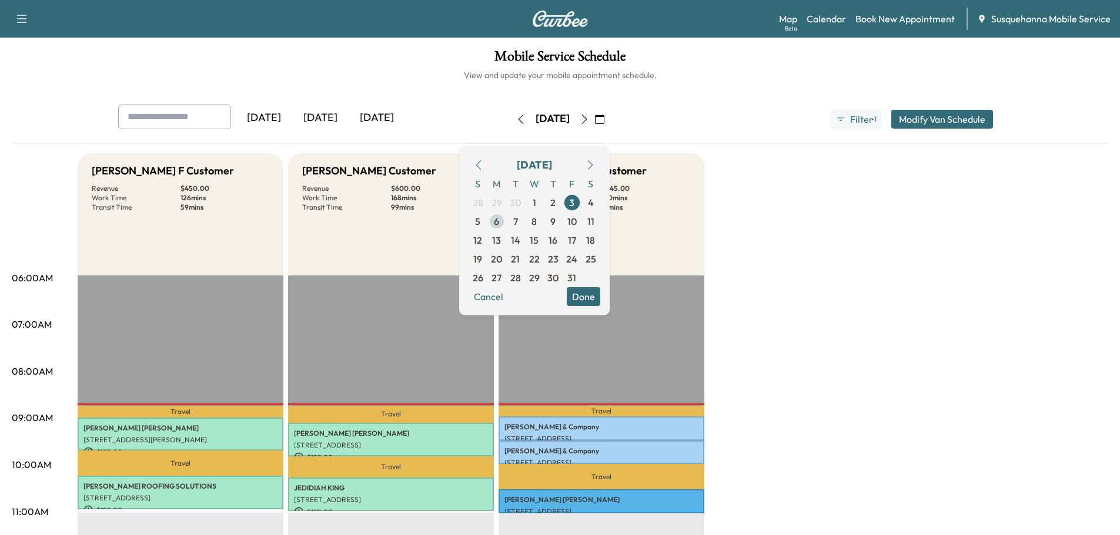
click at [499, 219] on span "6" at bounding box center [496, 222] width 5 height 14
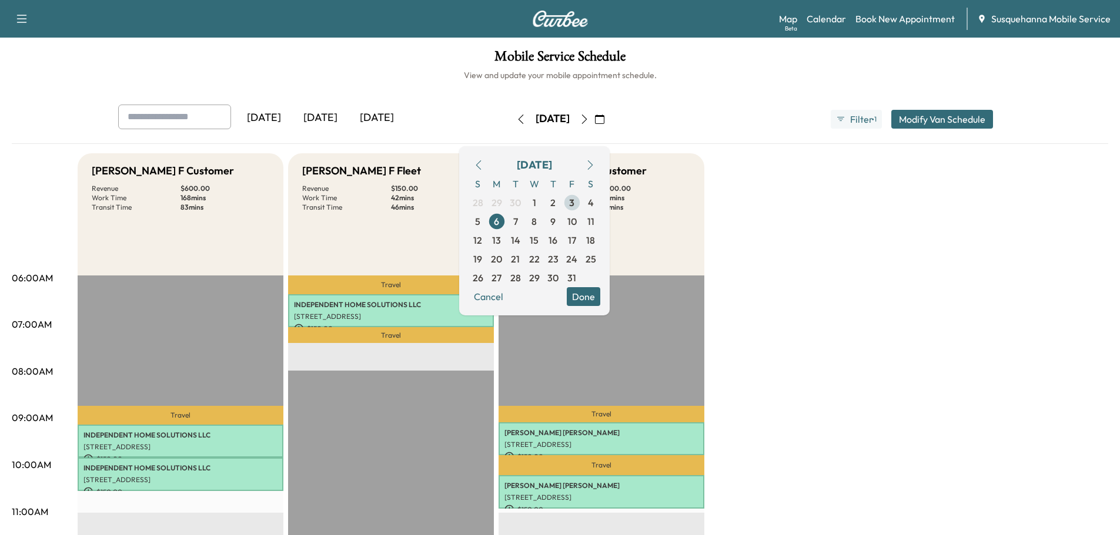
click at [574, 203] on span "3" at bounding box center [571, 203] width 5 height 14
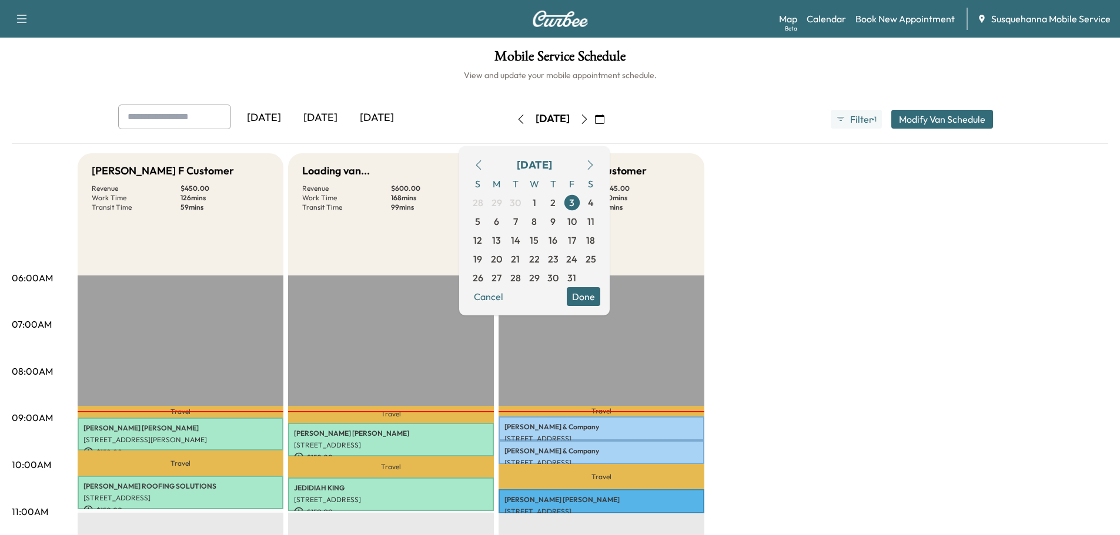
click at [609, 307] on div "October 2025 S M T W T F S 28 29 30 1 2 3 4 5 6 7 8 9 10 11 12 13 14 15 16 17 1…" at bounding box center [534, 230] width 150 height 169
click at [600, 303] on button "Done" at bounding box center [584, 296] width 34 height 19
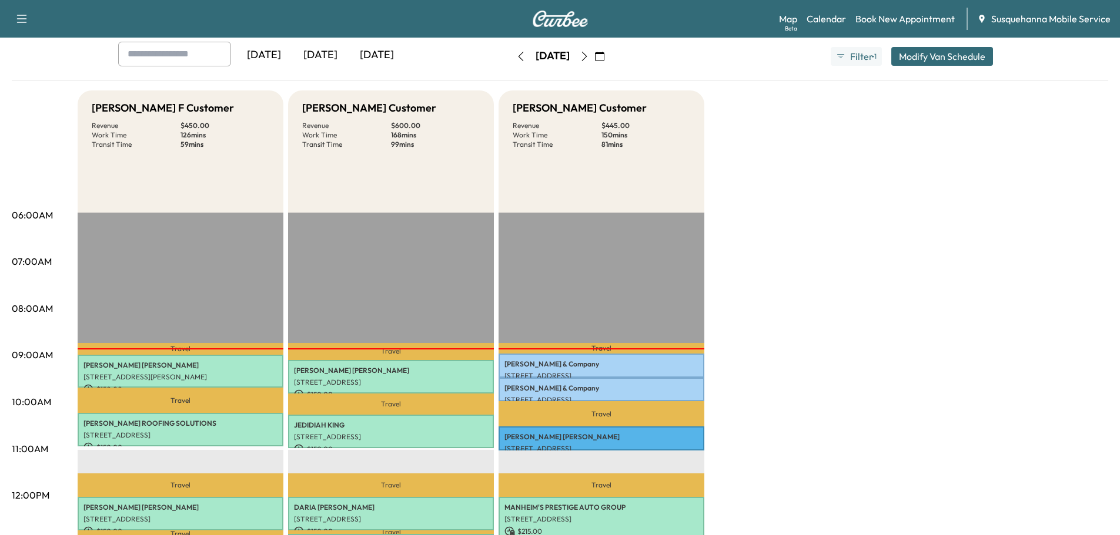
scroll to position [125, 0]
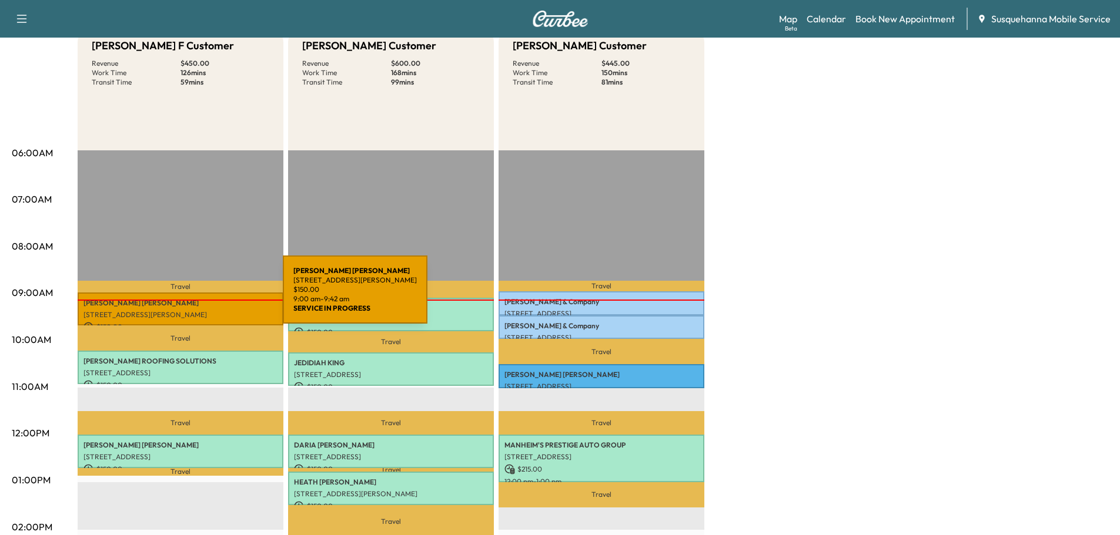
click at [195, 299] on p "BENJAMIN KUHN" at bounding box center [180, 303] width 194 height 9
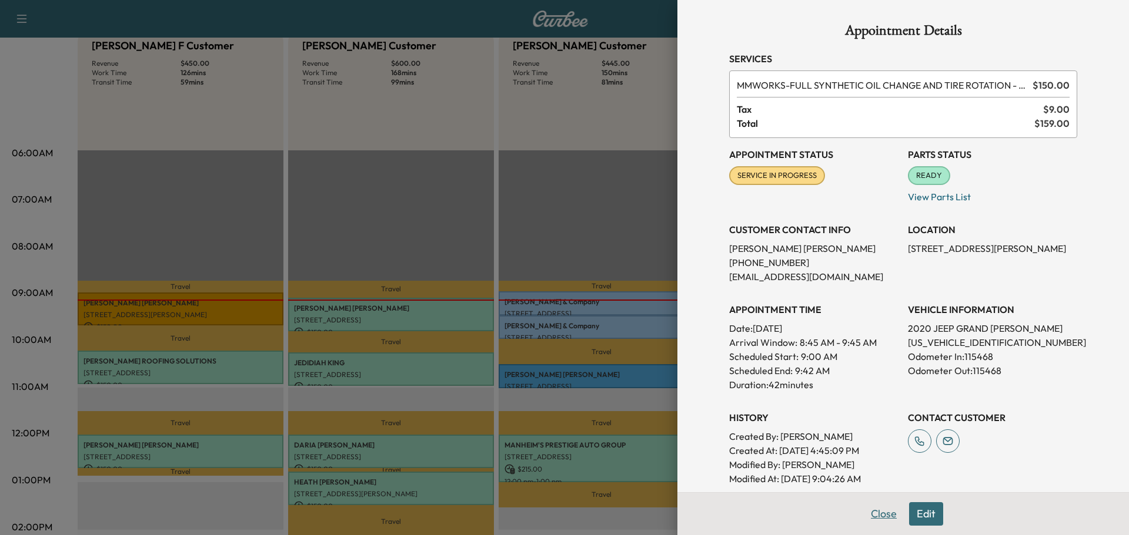
click at [866, 514] on button "Close" at bounding box center [883, 515] width 41 height 24
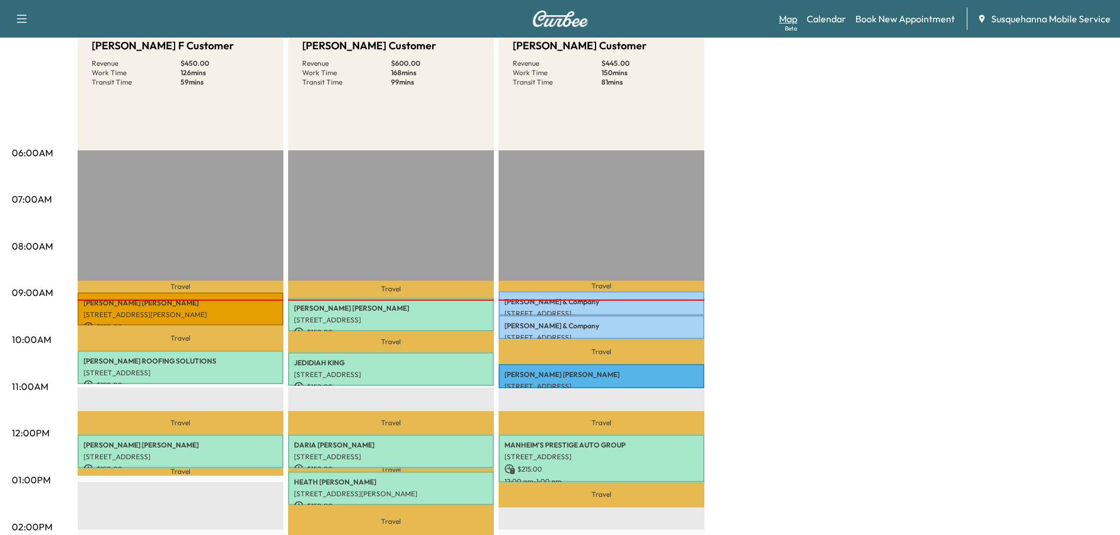
click at [796, 22] on link "Map Beta" at bounding box center [788, 19] width 18 height 14
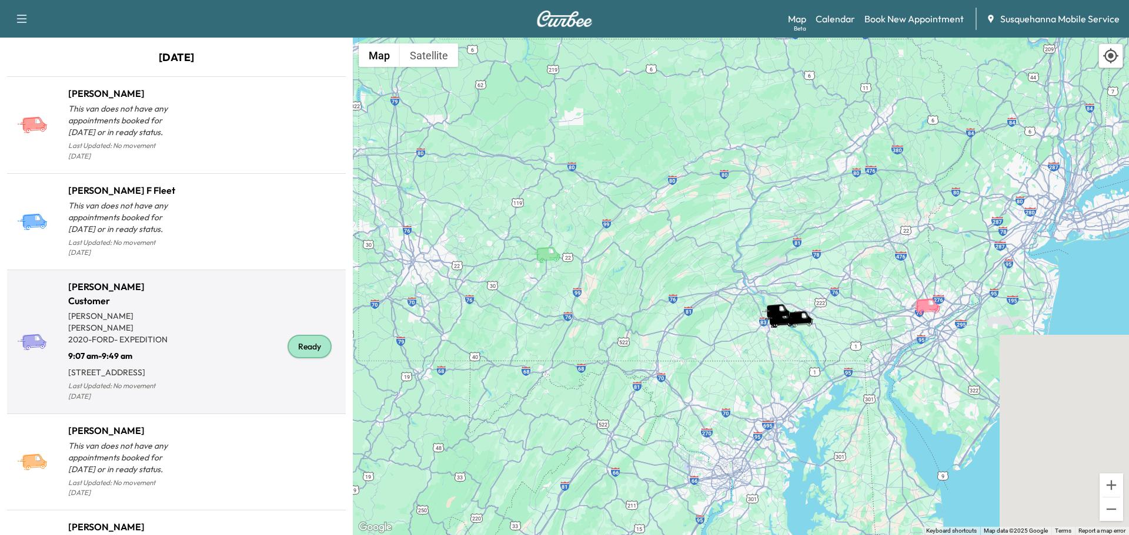
click at [299, 343] on div "Ready" at bounding box center [309, 347] width 44 height 24
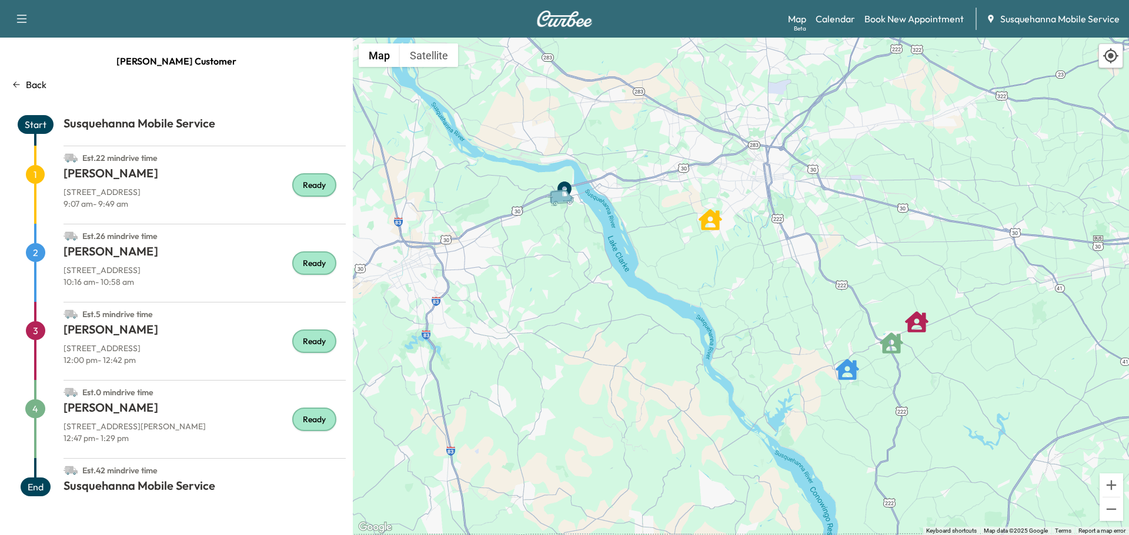
click at [25, 82] on div "Back" at bounding box center [176, 85] width 339 height 14
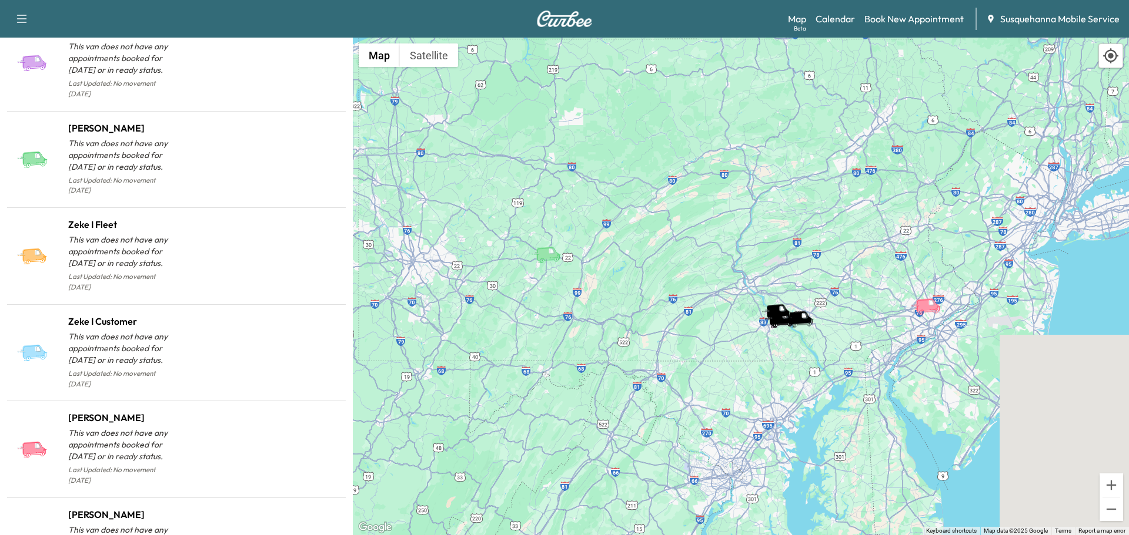
scroll to position [1003, 0]
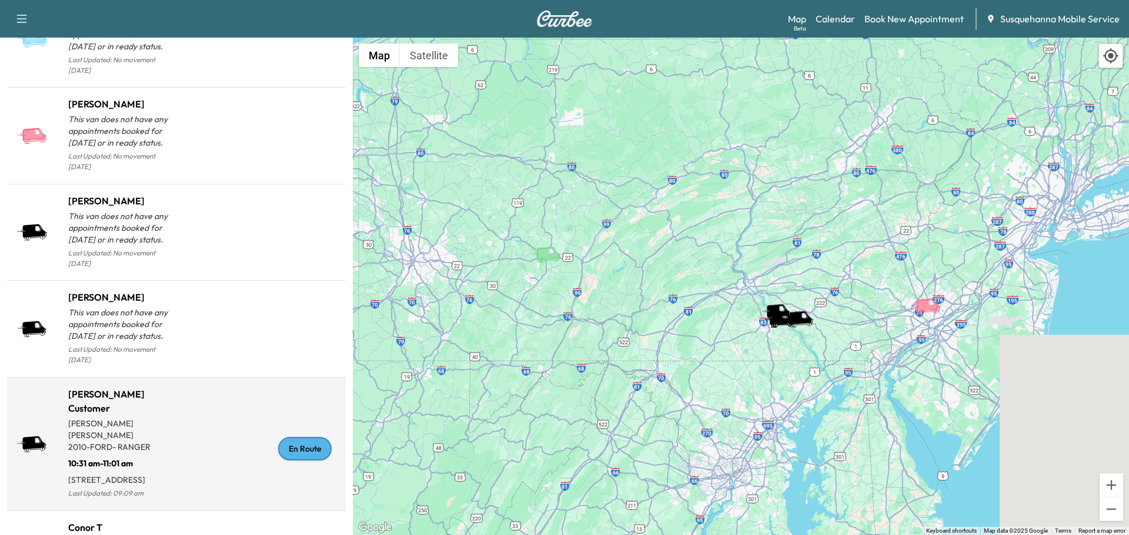
click at [279, 441] on div "En Route" at bounding box center [304, 449] width 53 height 24
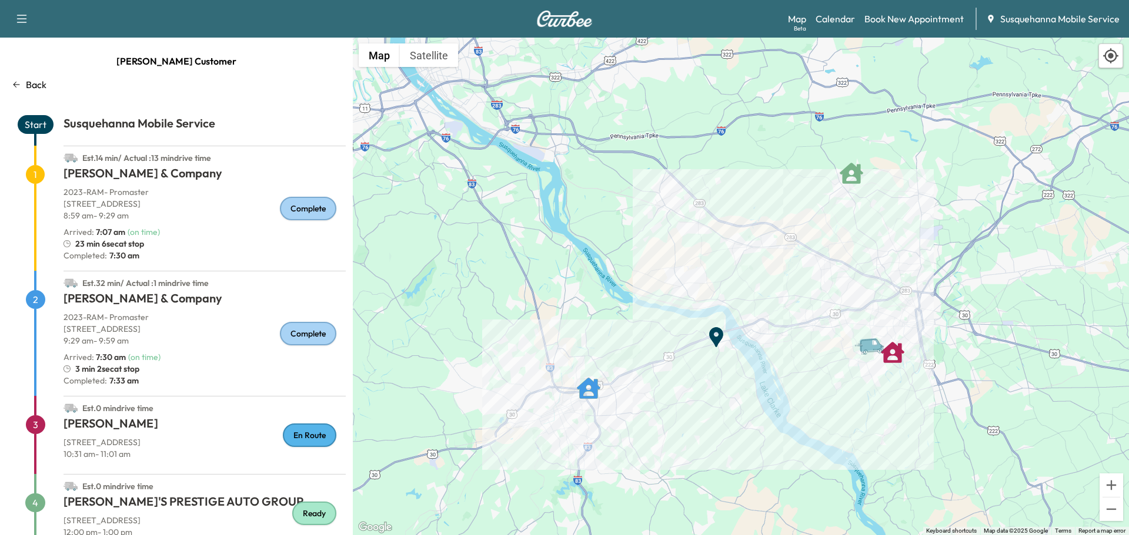
click at [42, 88] on p "Back" at bounding box center [36, 85] width 21 height 14
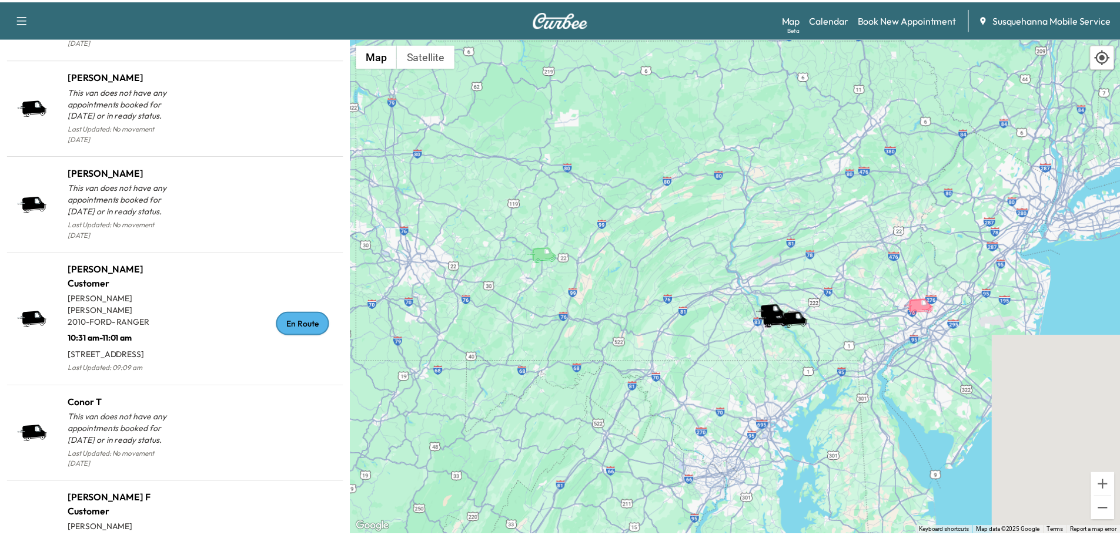
scroll to position [1201, 0]
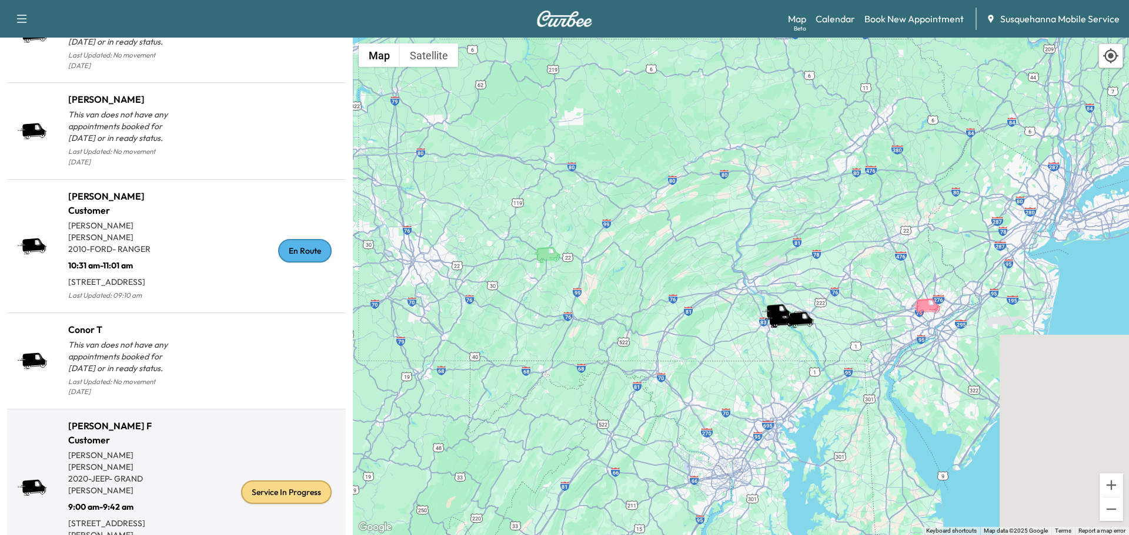
click at [269, 481] on div "Service In Progress" at bounding box center [286, 493] width 91 height 24
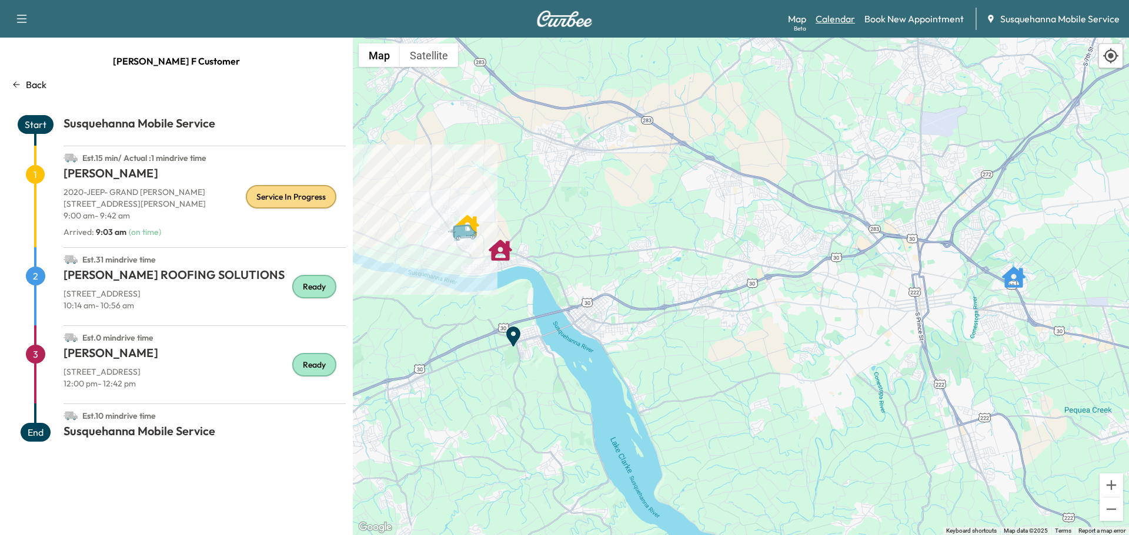
click at [829, 22] on link "Calendar" at bounding box center [834, 19] width 39 height 14
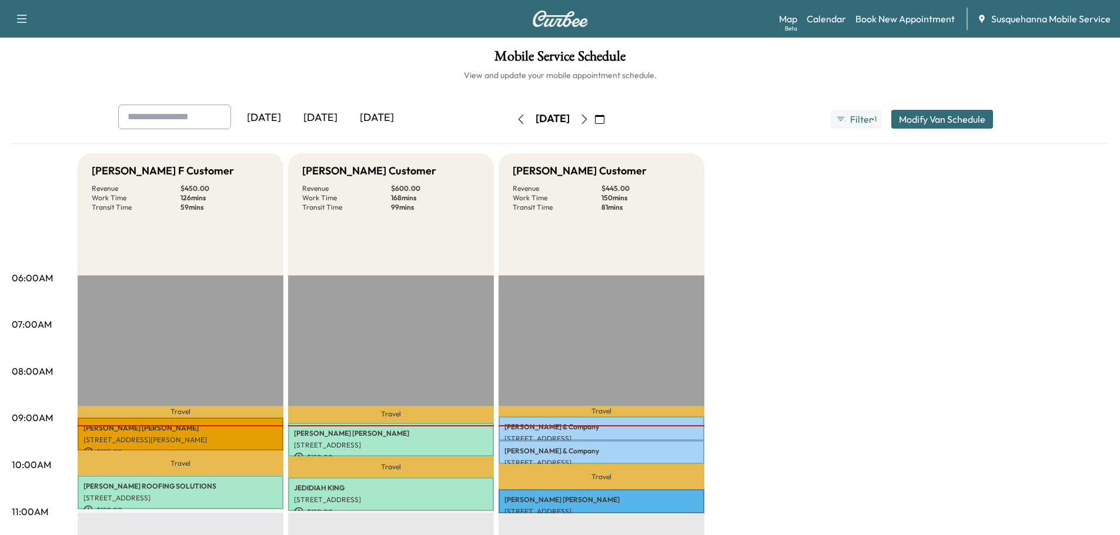
scroll to position [125, 0]
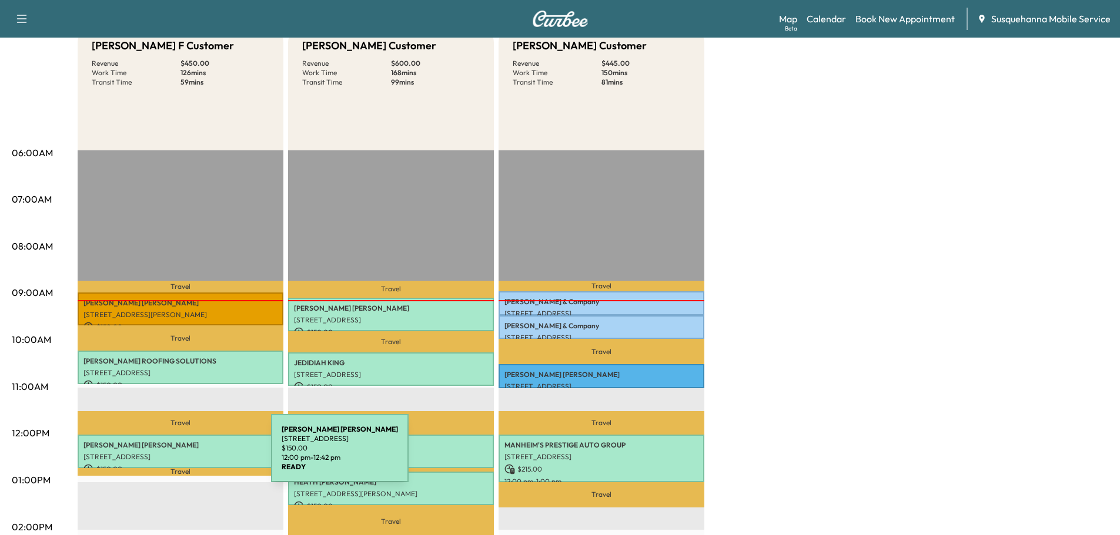
click at [183, 456] on p "[STREET_ADDRESS]" at bounding box center [180, 457] width 194 height 9
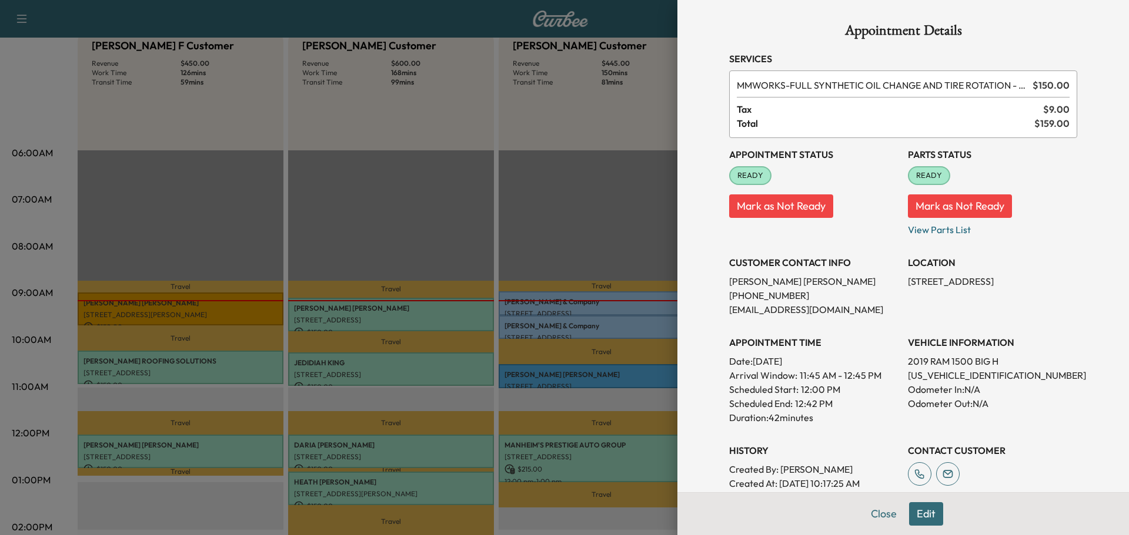
click at [919, 505] on button "Edit" at bounding box center [926, 515] width 34 height 24
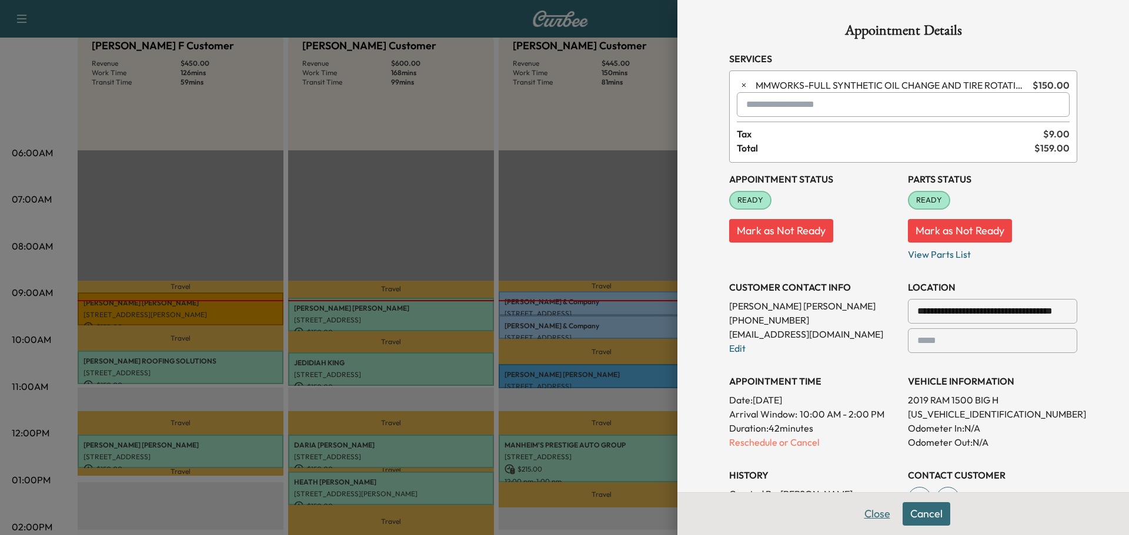
click at [873, 513] on button "Close" at bounding box center [876, 515] width 41 height 24
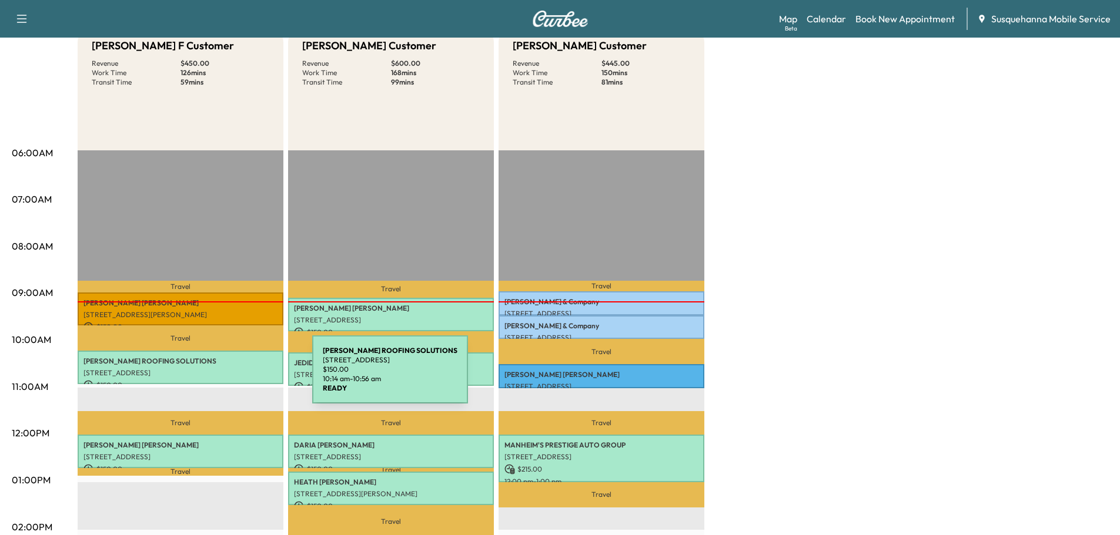
click at [224, 377] on div "MOSER ROOFING SOLUTIONS 1805 Olde Homestead Ln, Lancaster, PA 17601, USA $ 150.…" at bounding box center [181, 368] width 206 height 34
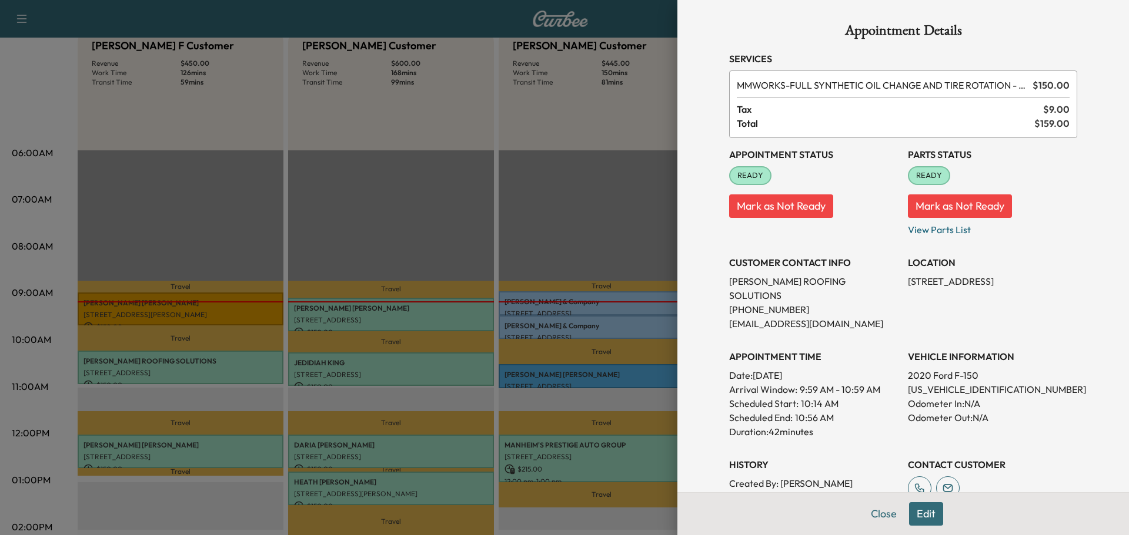
click at [930, 516] on button "Edit" at bounding box center [926, 515] width 34 height 24
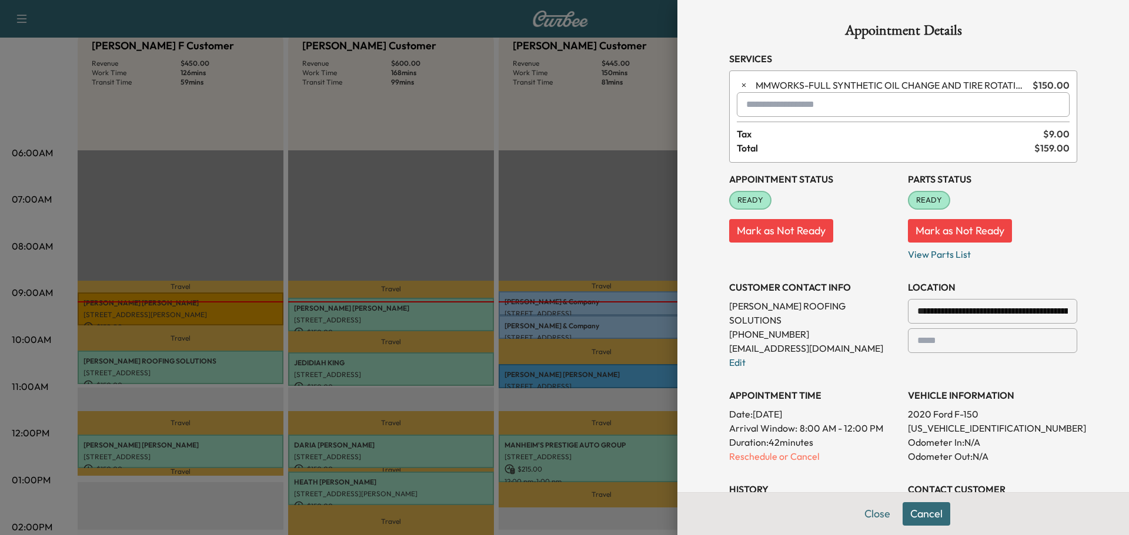
click at [909, 515] on button "Cancel" at bounding box center [926, 515] width 48 height 24
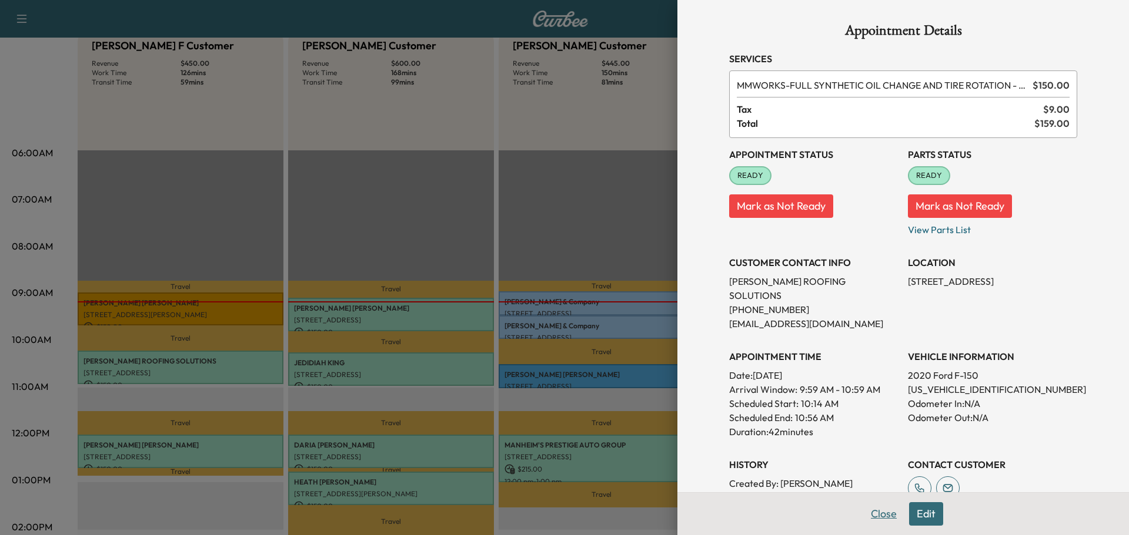
click at [863, 512] on button "Close" at bounding box center [883, 515] width 41 height 24
